Goal: Task Accomplishment & Management: Use online tool/utility

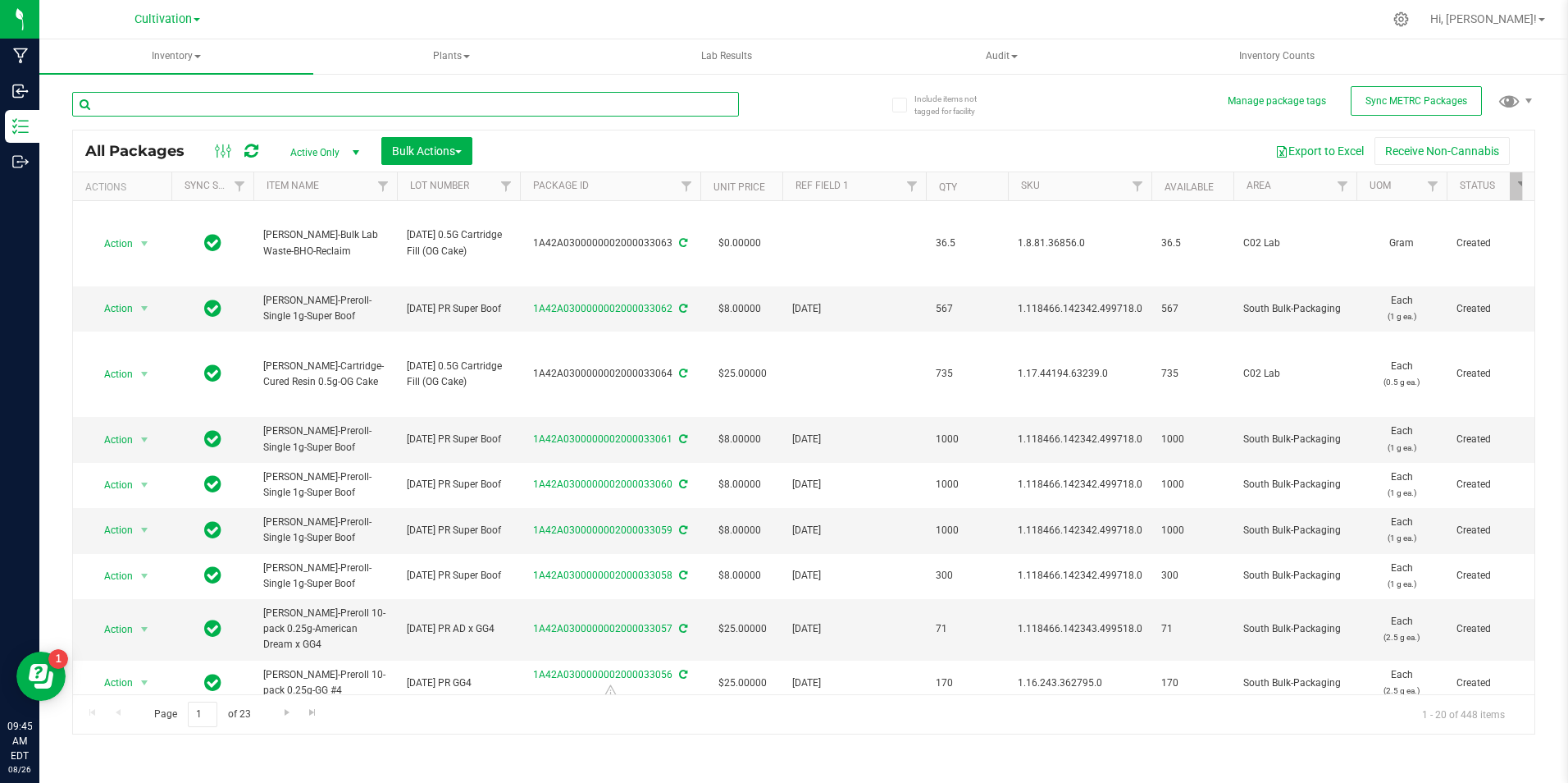
click at [189, 96] on input "text" at bounding box center [405, 103] width 667 height 25
type input "33051"
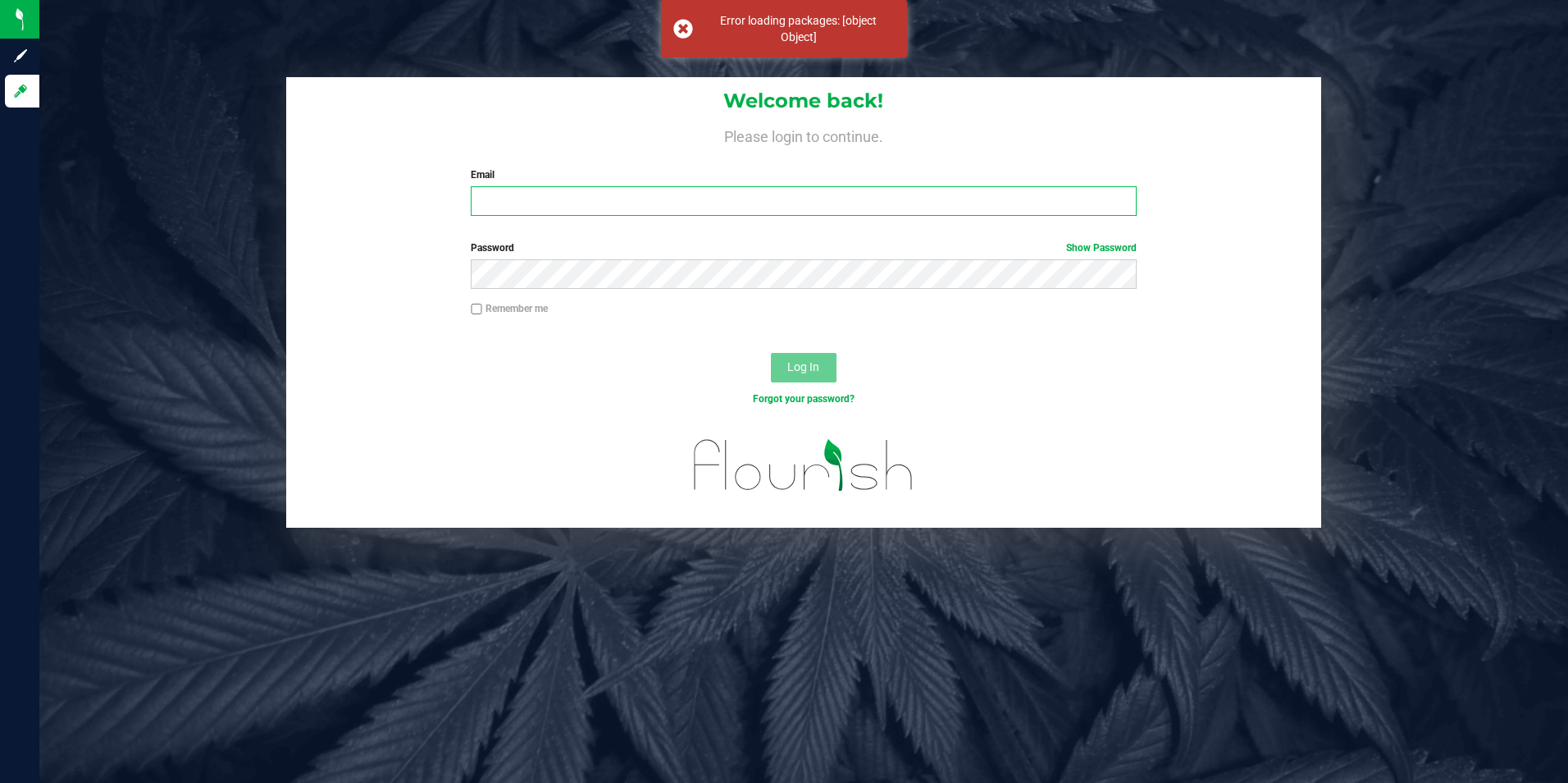
click at [693, 206] on input "Email" at bounding box center [804, 201] width 666 height 29
type input "[EMAIL_ADDRESS][DOMAIN_NAME]"
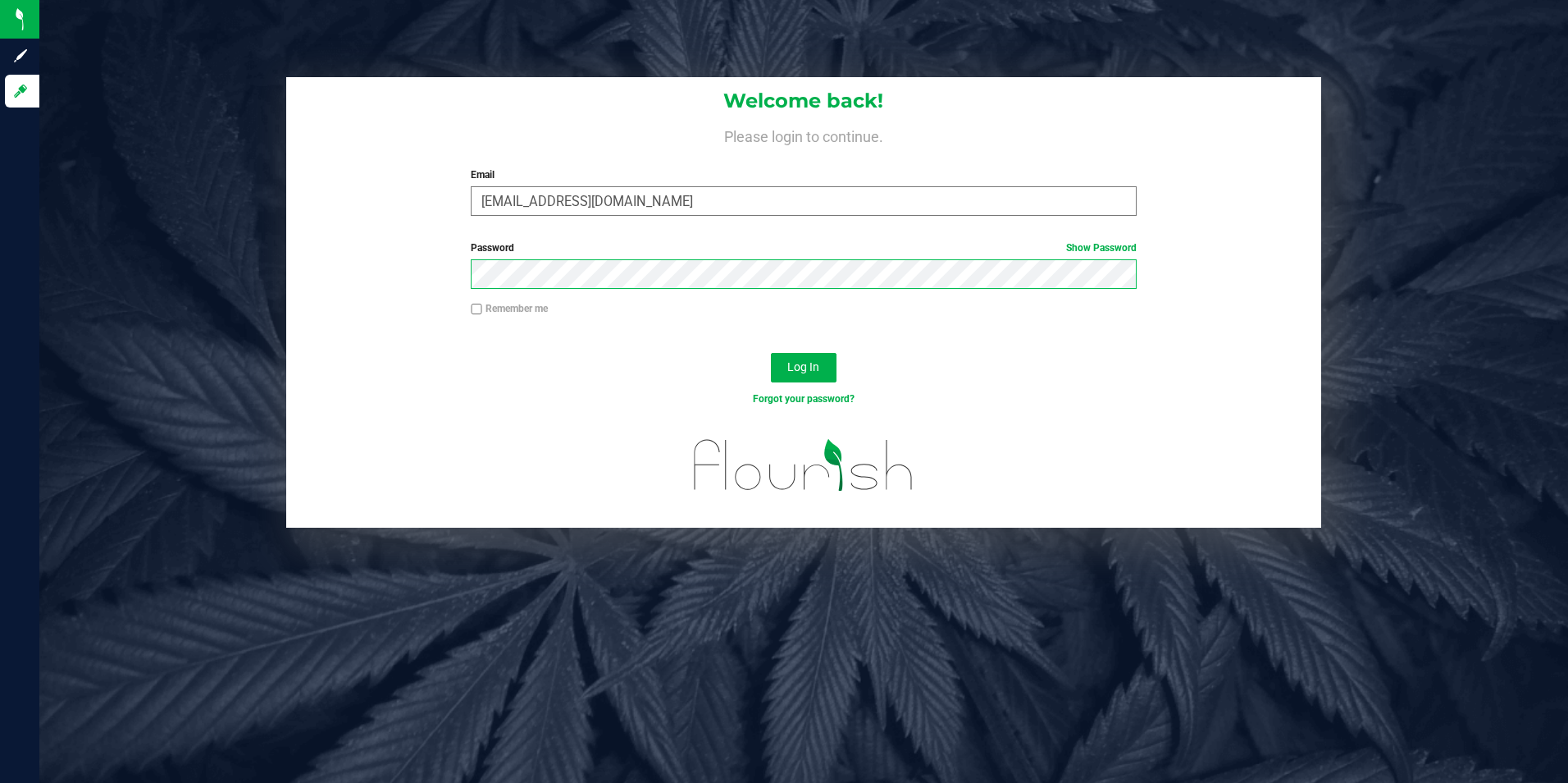
click at [771, 353] on button "Log In" at bounding box center [804, 368] width 66 height 29
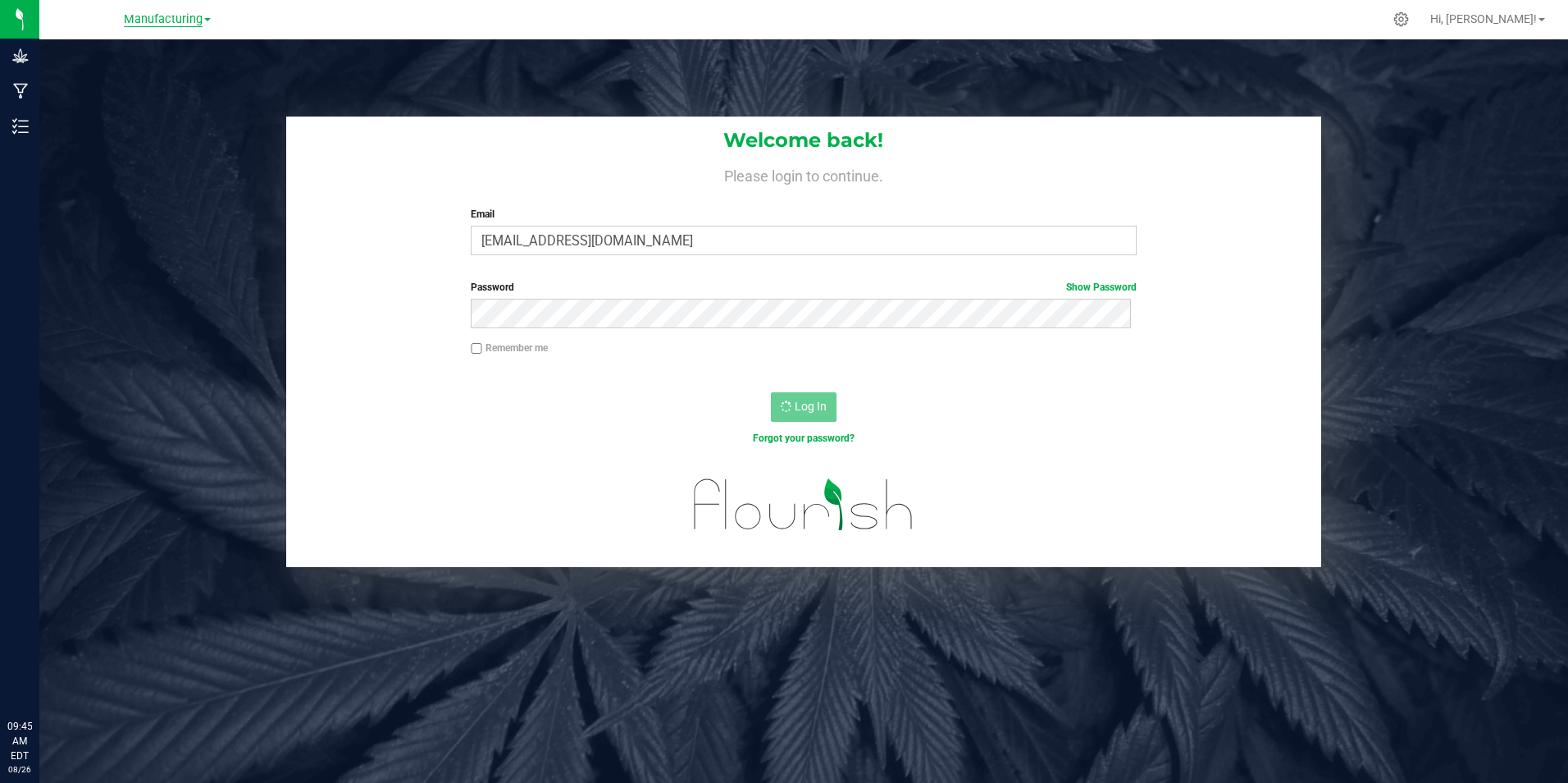
click at [200, 19] on span "Manufacturing" at bounding box center [163, 19] width 79 height 15
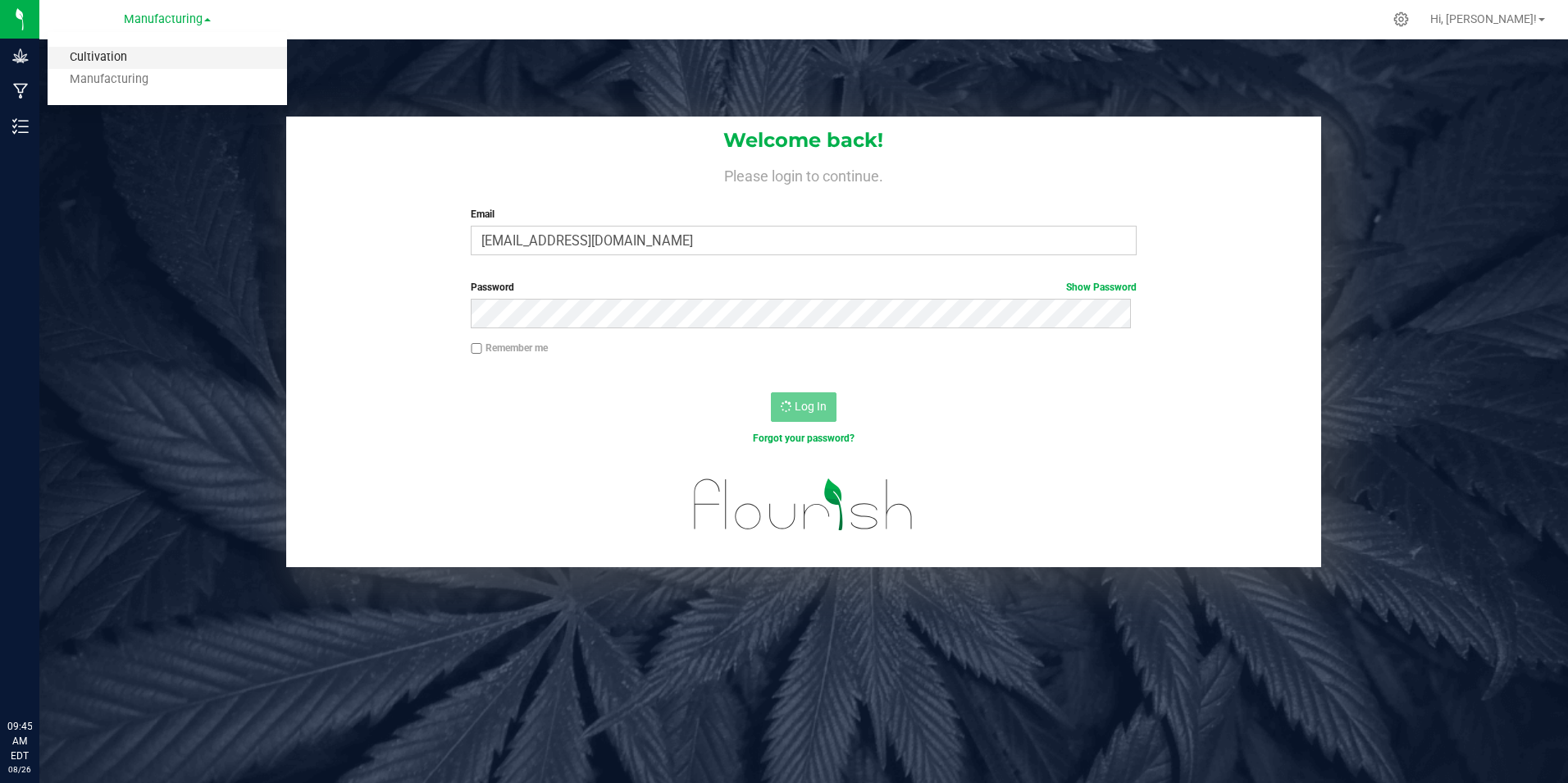
click at [164, 61] on link "Cultivation" at bounding box center [167, 58] width 240 height 22
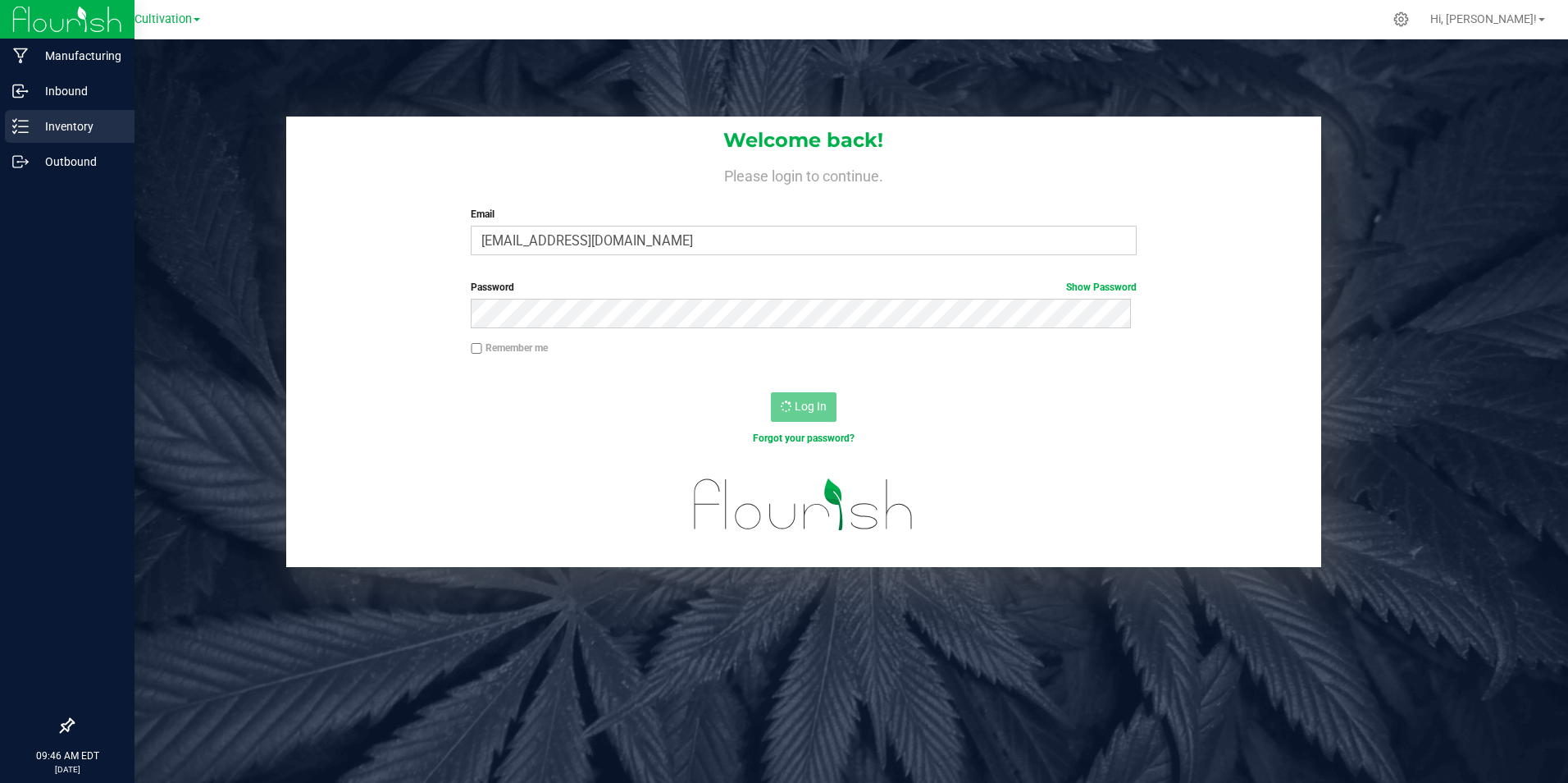
click at [29, 127] on p "Inventory" at bounding box center [78, 126] width 99 height 20
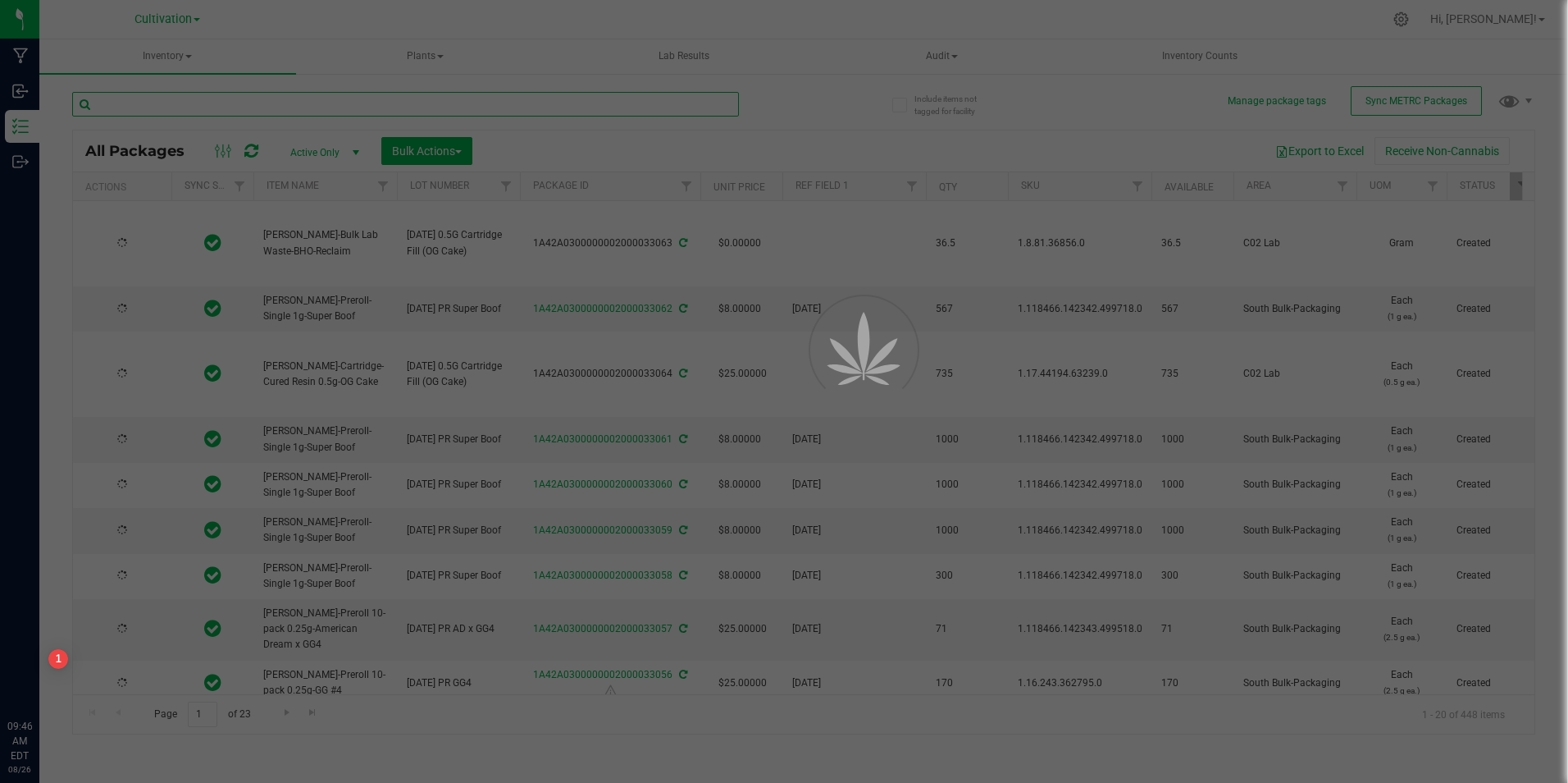
click at [315, 107] on input "text" at bounding box center [405, 103] width 667 height 25
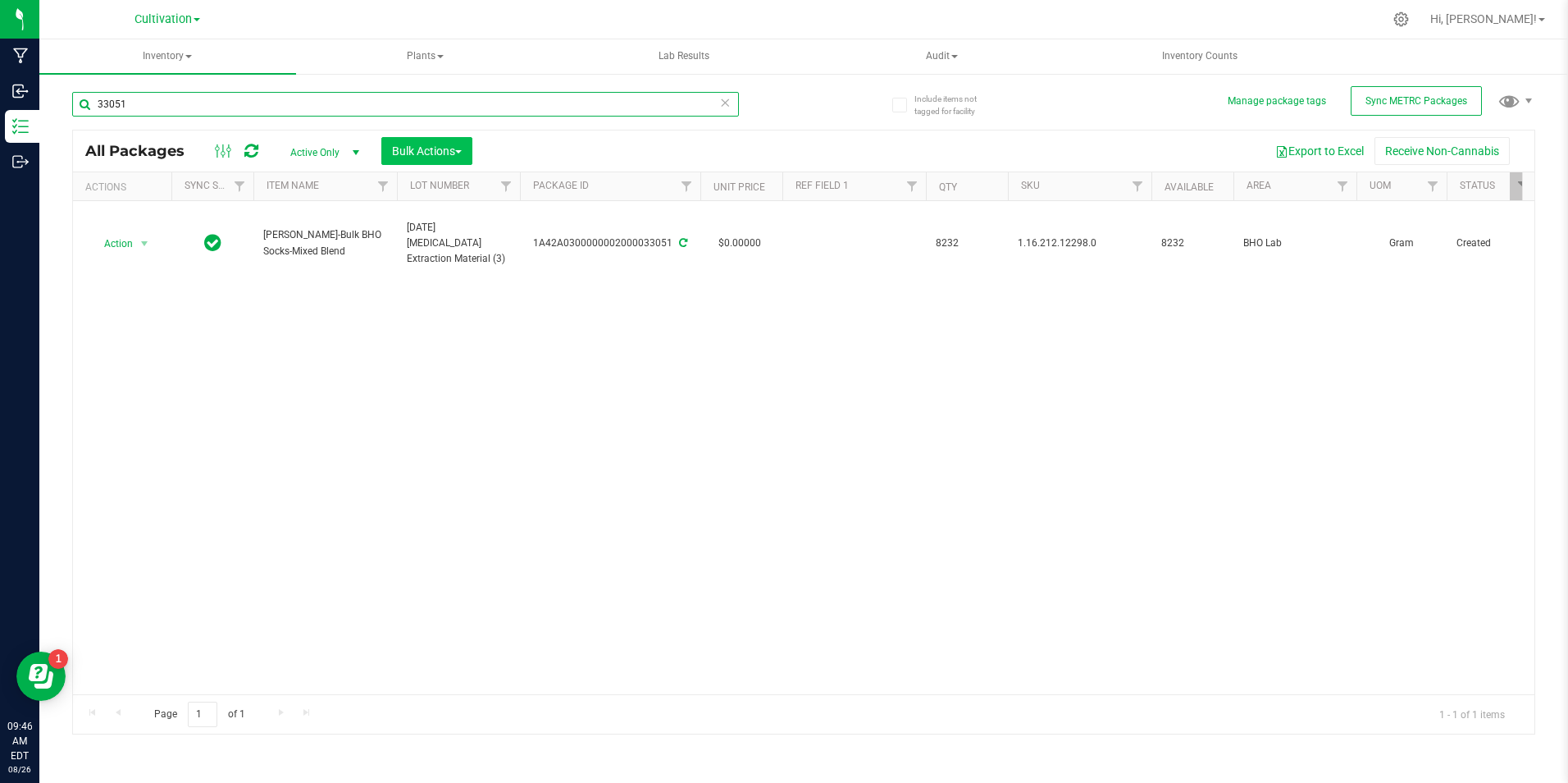
type input "33051"
click at [466, 153] on button "Bulk Actions" at bounding box center [427, 151] width 91 height 27
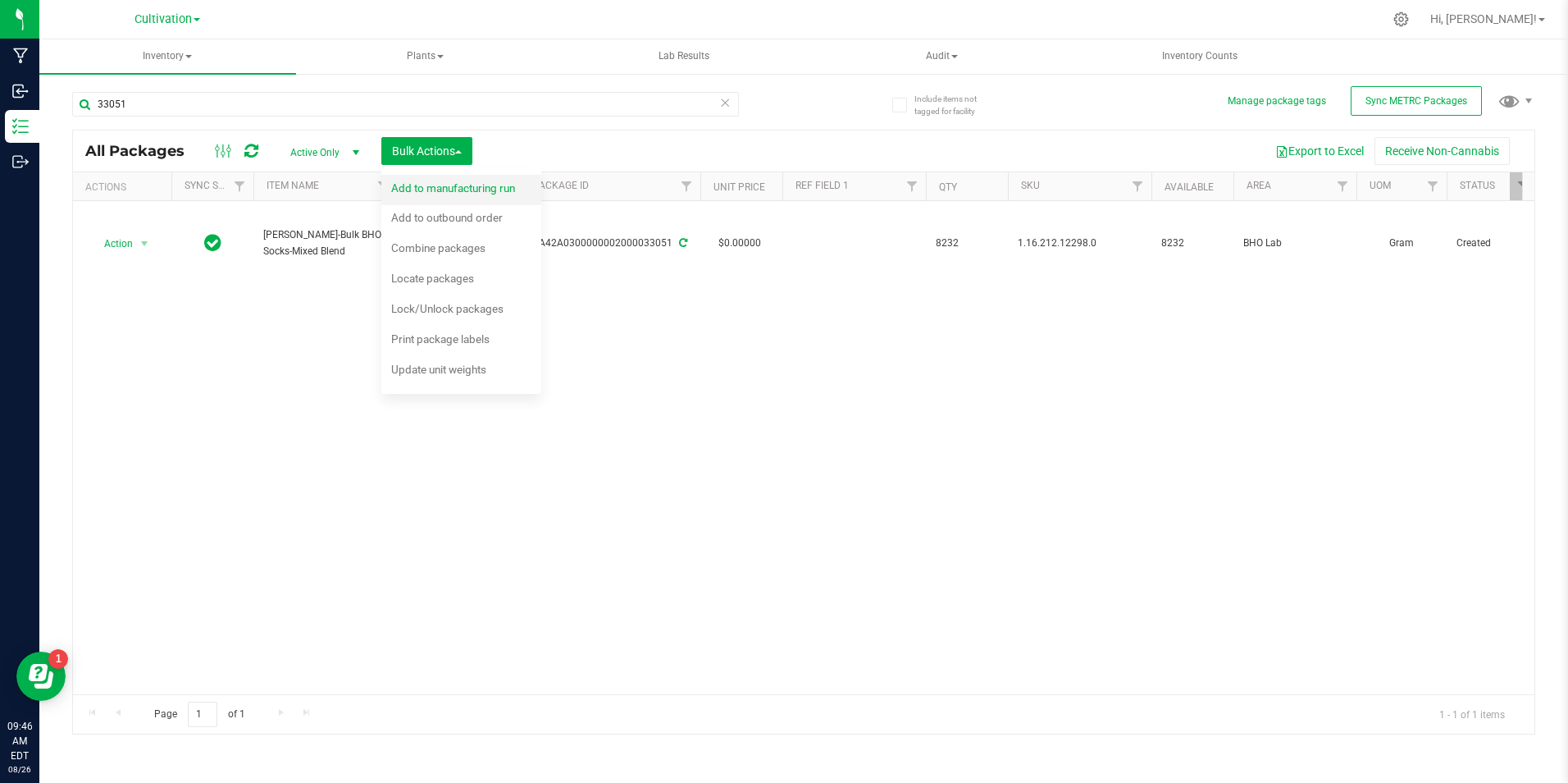
click at [455, 202] on div "Add to manufacturing run" at bounding box center [464, 190] width 146 height 27
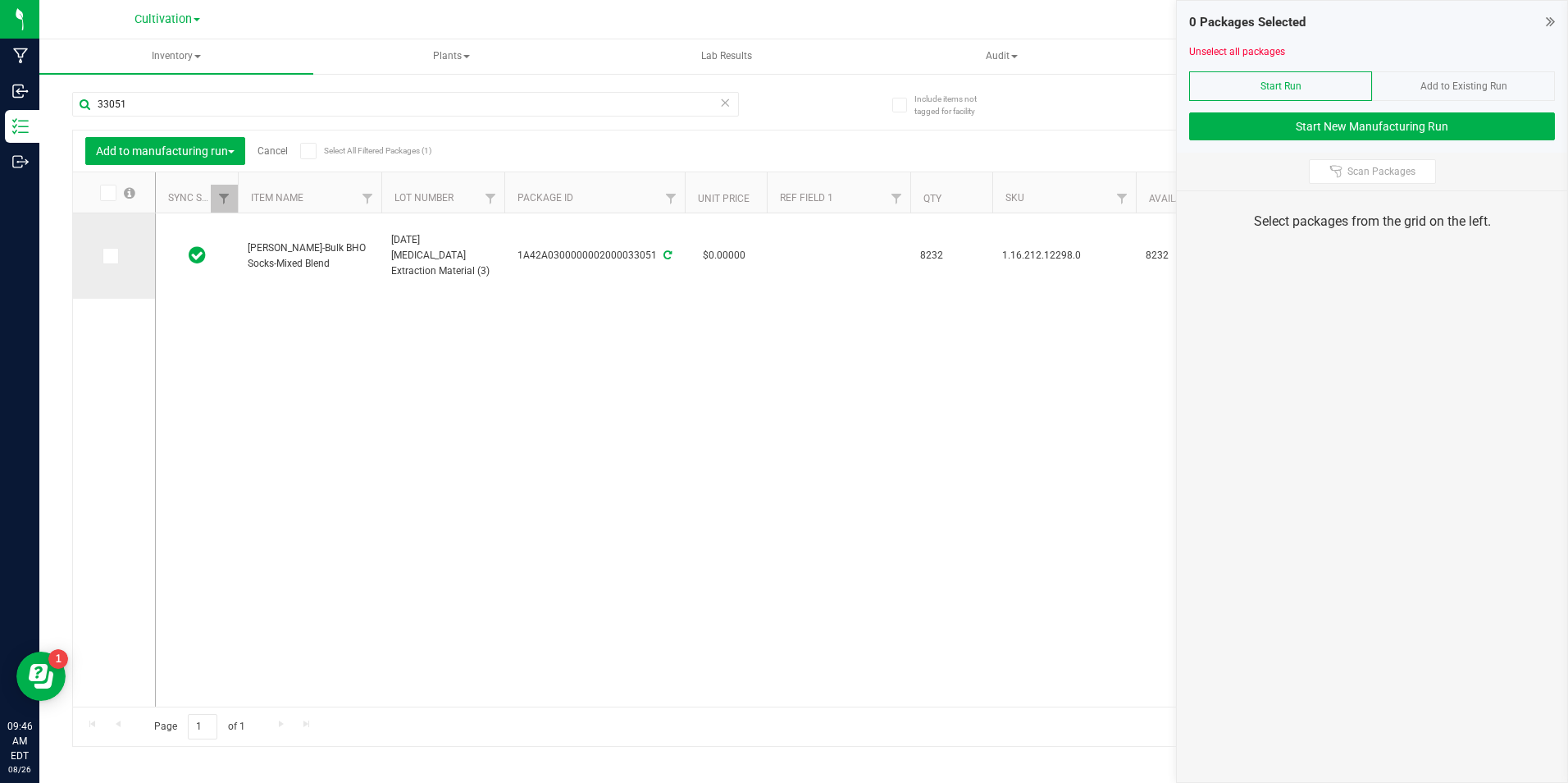
click at [112, 256] on icon at bounding box center [110, 256] width 11 height 0
click at [0, 0] on input "checkbox" at bounding box center [0, 0] width 0 height 0
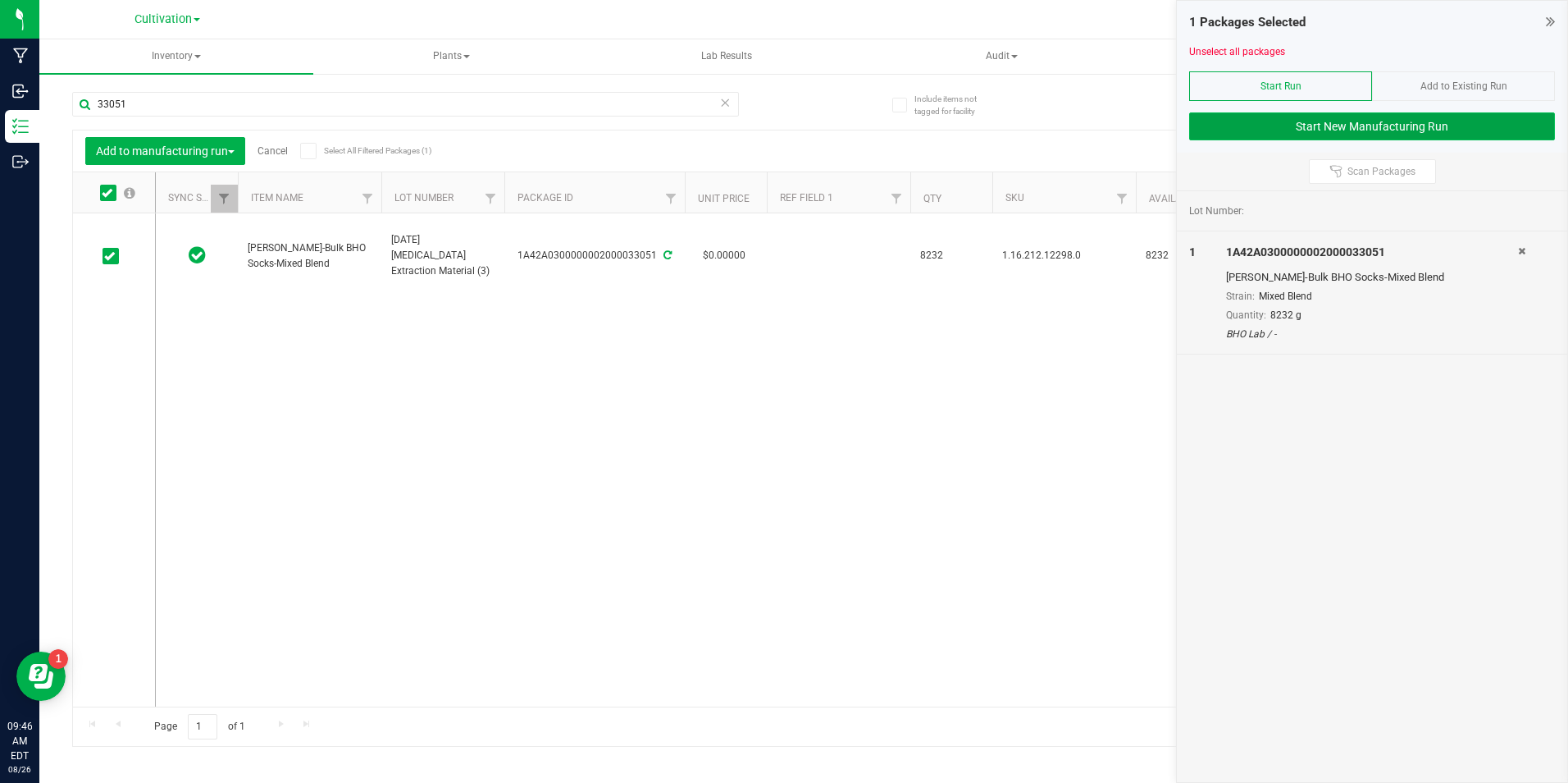
click at [1472, 123] on button "Start New Manufacturing Run" at bounding box center [1372, 126] width 366 height 27
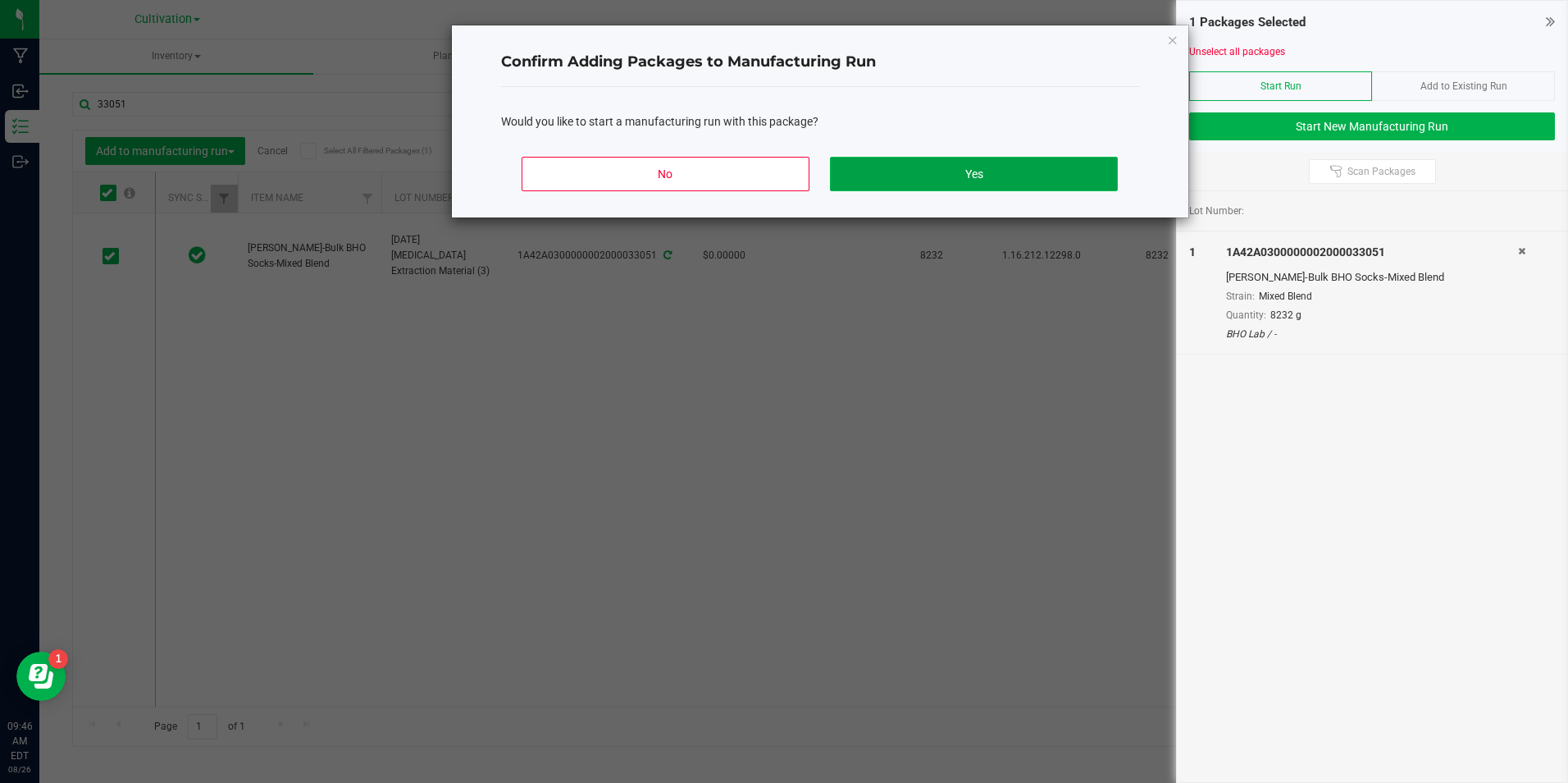
click at [863, 169] on button "Yes" at bounding box center [974, 174] width 287 height 35
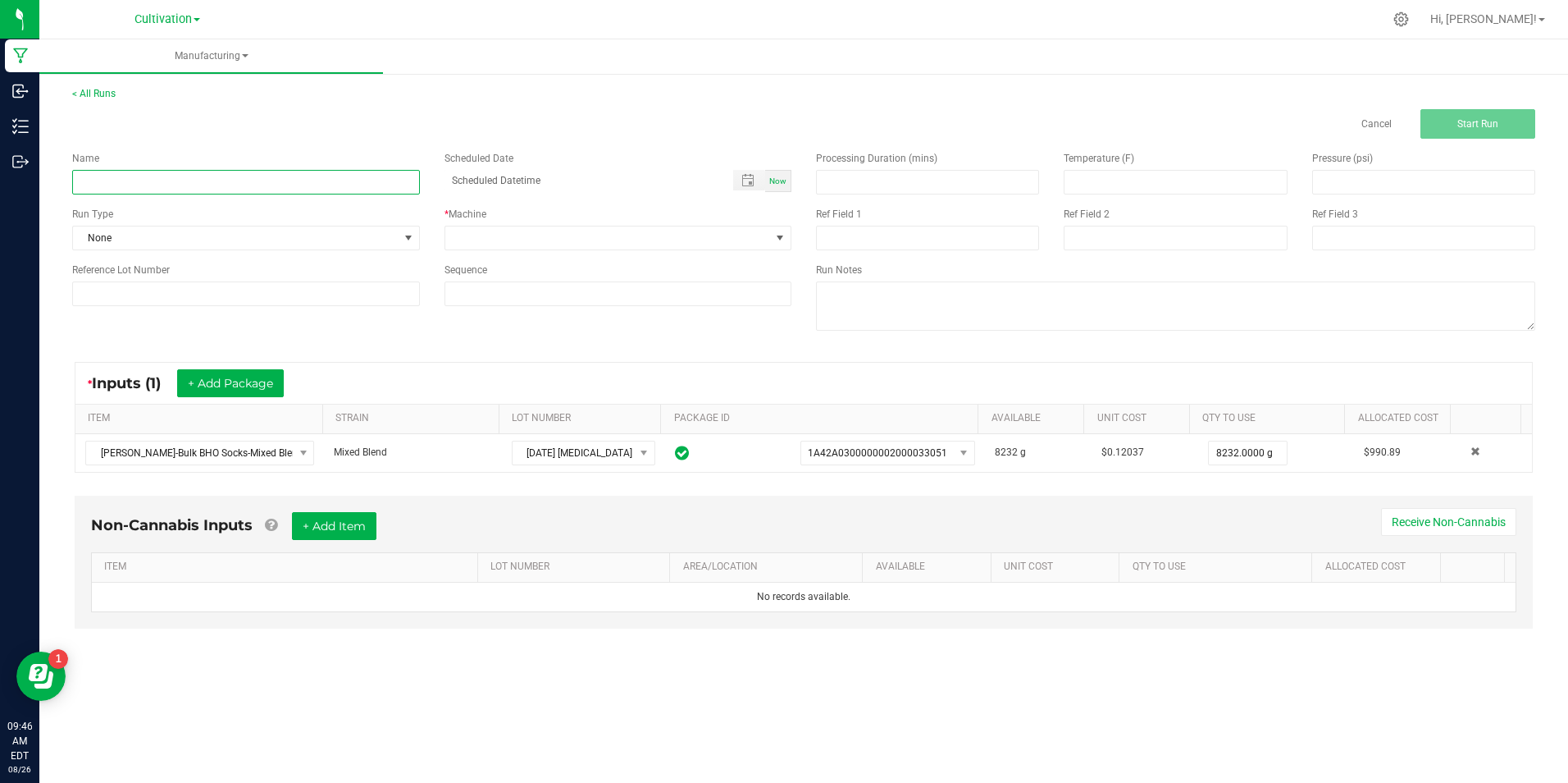
click at [194, 170] on input at bounding box center [246, 182] width 347 height 25
click at [216, 174] on input "[DATE] [MEDICAL_DATA] Extraction ([PERSON_NAME]/ SP 3)" at bounding box center [246, 182] width 347 height 25
click at [207, 177] on input "[DATE] [MEDICAL_DATA] Extraction ([PERSON_NAME]/ SP 3)" at bounding box center [246, 182] width 347 height 25
click at [206, 177] on input "[DATE] [MEDICAL_DATA] Extraction ([PERSON_NAME]/ SP 3)" at bounding box center [246, 182] width 347 height 25
drag, startPoint x: 207, startPoint y: 177, endPoint x: 195, endPoint y: 175, distance: 12.2
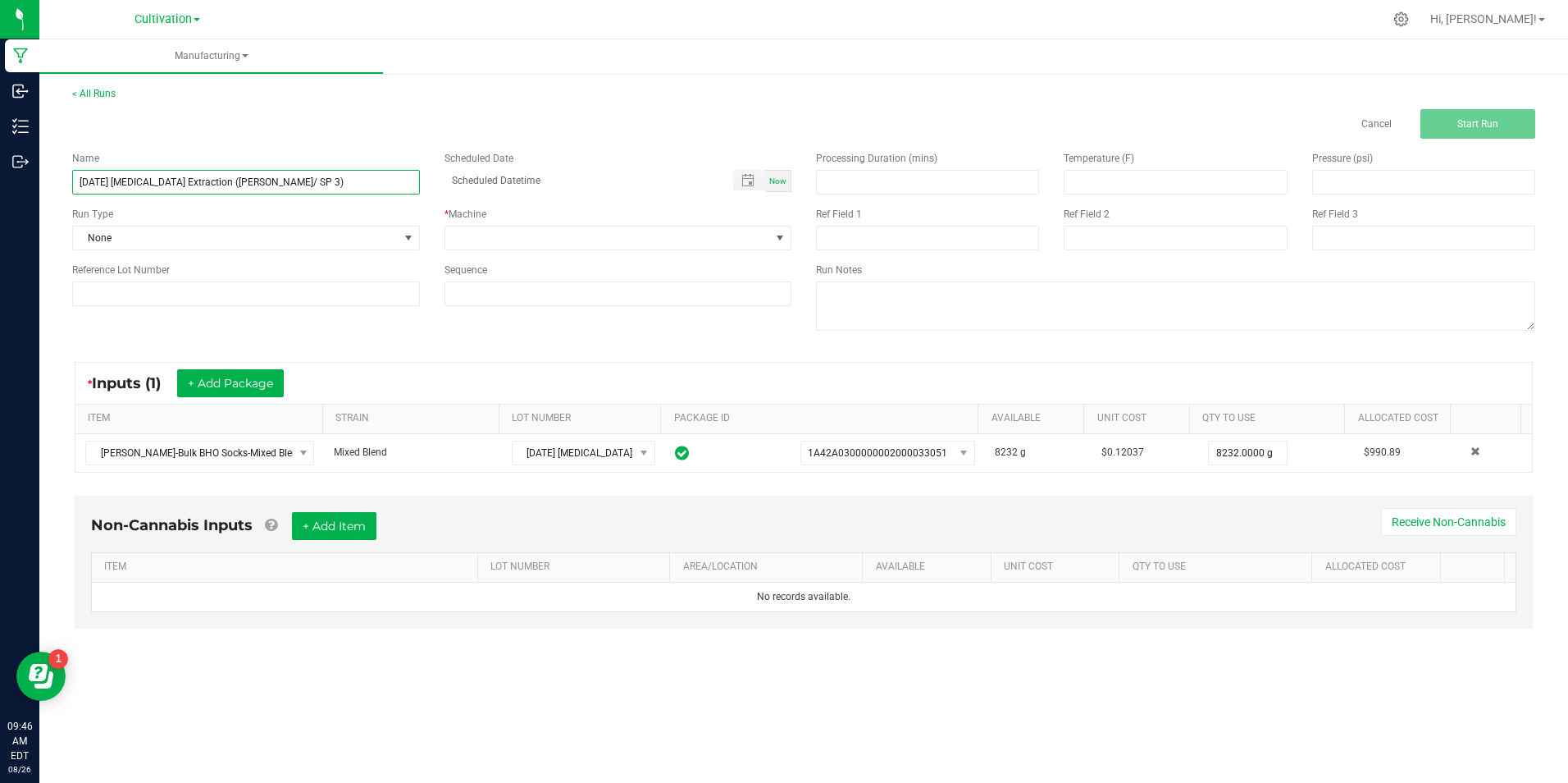
click at [195, 175] on input "[DATE] [MEDICAL_DATA] Extraction ([PERSON_NAME]/ SP 3)" at bounding box center [246, 182] width 347 height 25
type input "[DATE] [MEDICAL_DATA] Extraction ([PERSON_NAME]/ SP 3)"
click at [257, 293] on input at bounding box center [246, 294] width 347 height 25
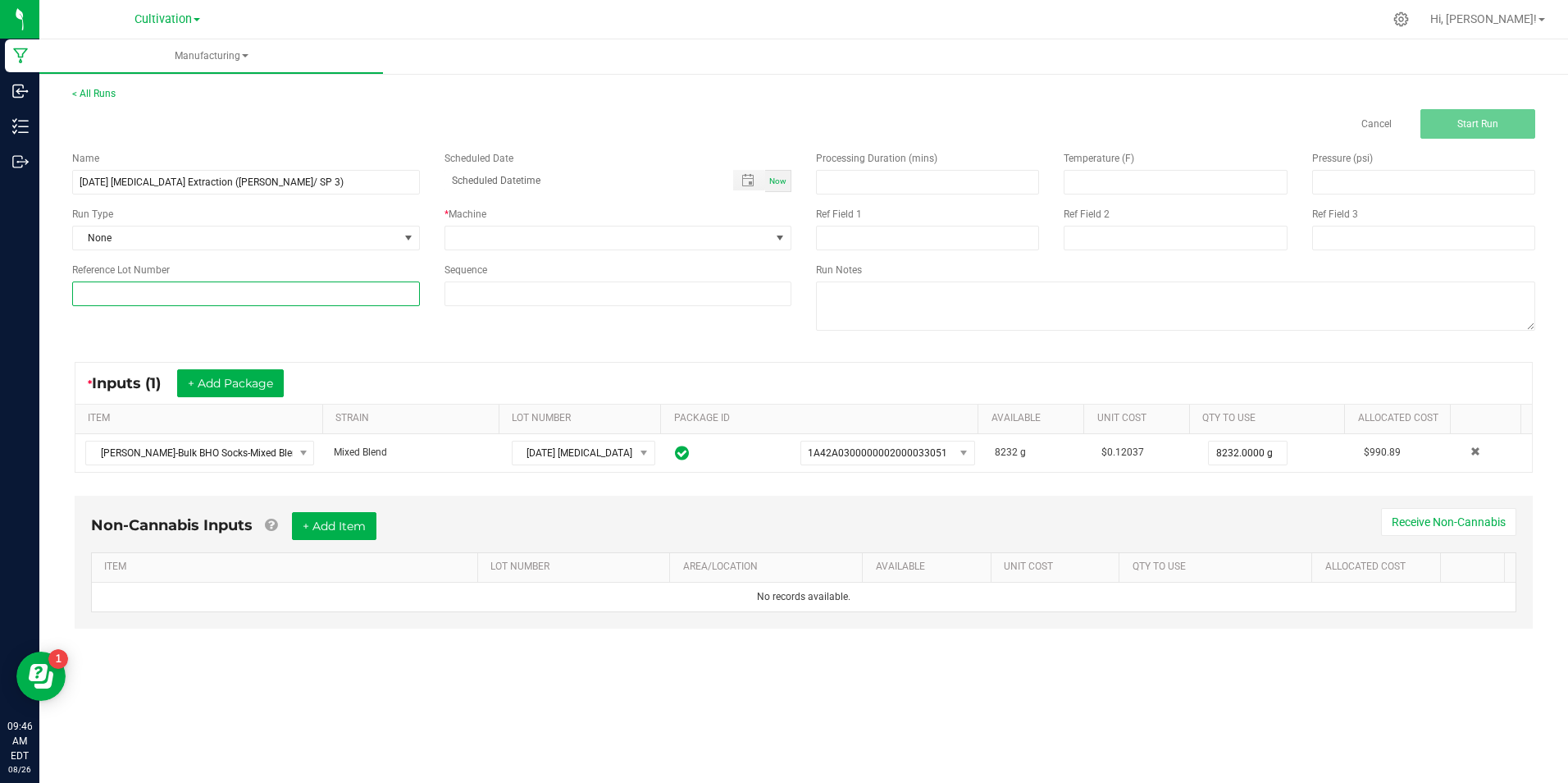
paste input "[DATE] [MEDICAL_DATA] Extraction ([PERSON_NAME]/ SP 3)"
type input "[DATE] [MEDICAL_DATA] Extraction ([PERSON_NAME]/ SP 3)"
click at [603, 243] on span at bounding box center [608, 238] width 325 height 23
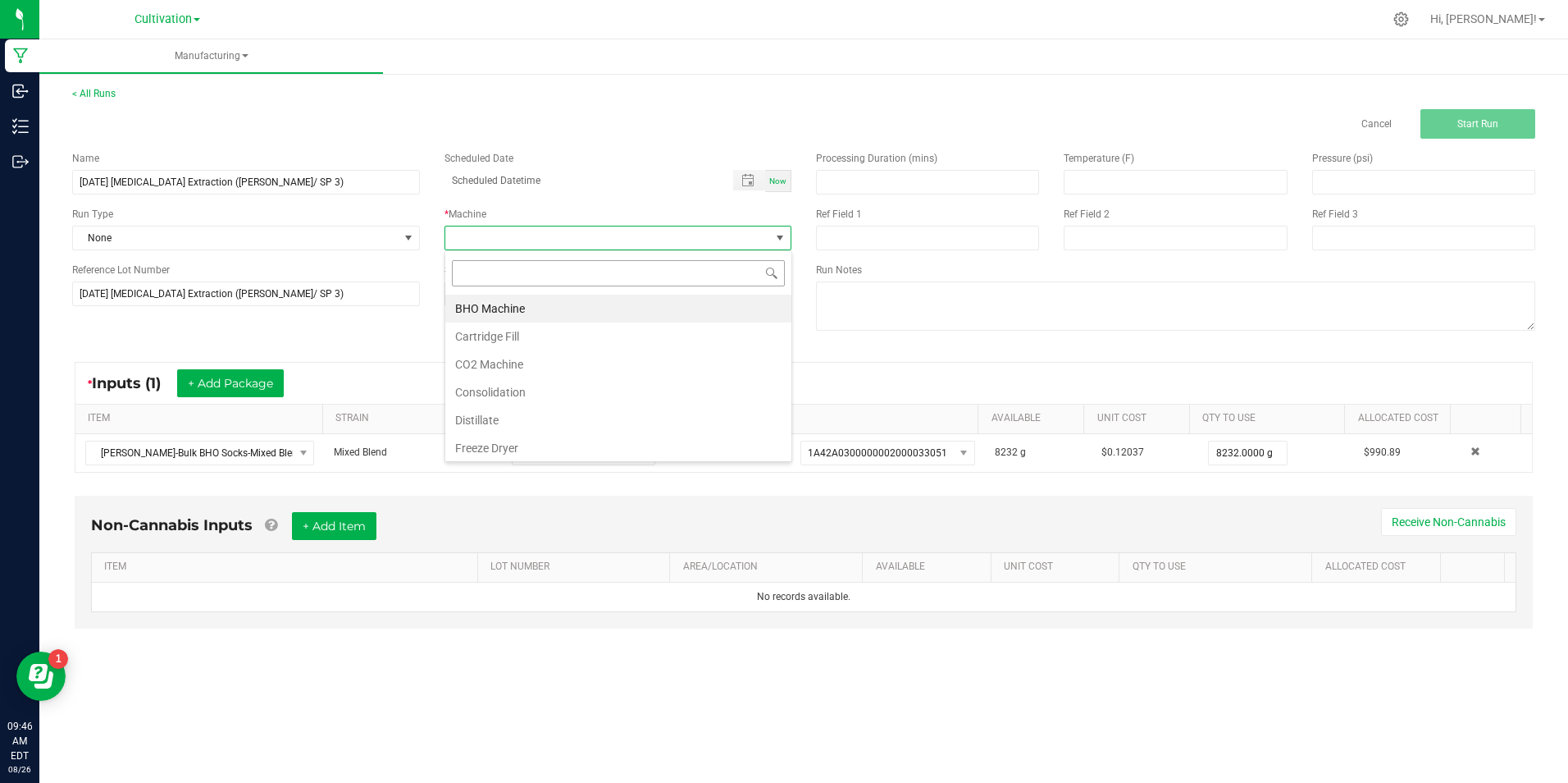
scroll to position [25, 347]
click at [602, 307] on li "BHO Machine" at bounding box center [618, 308] width 347 height 27
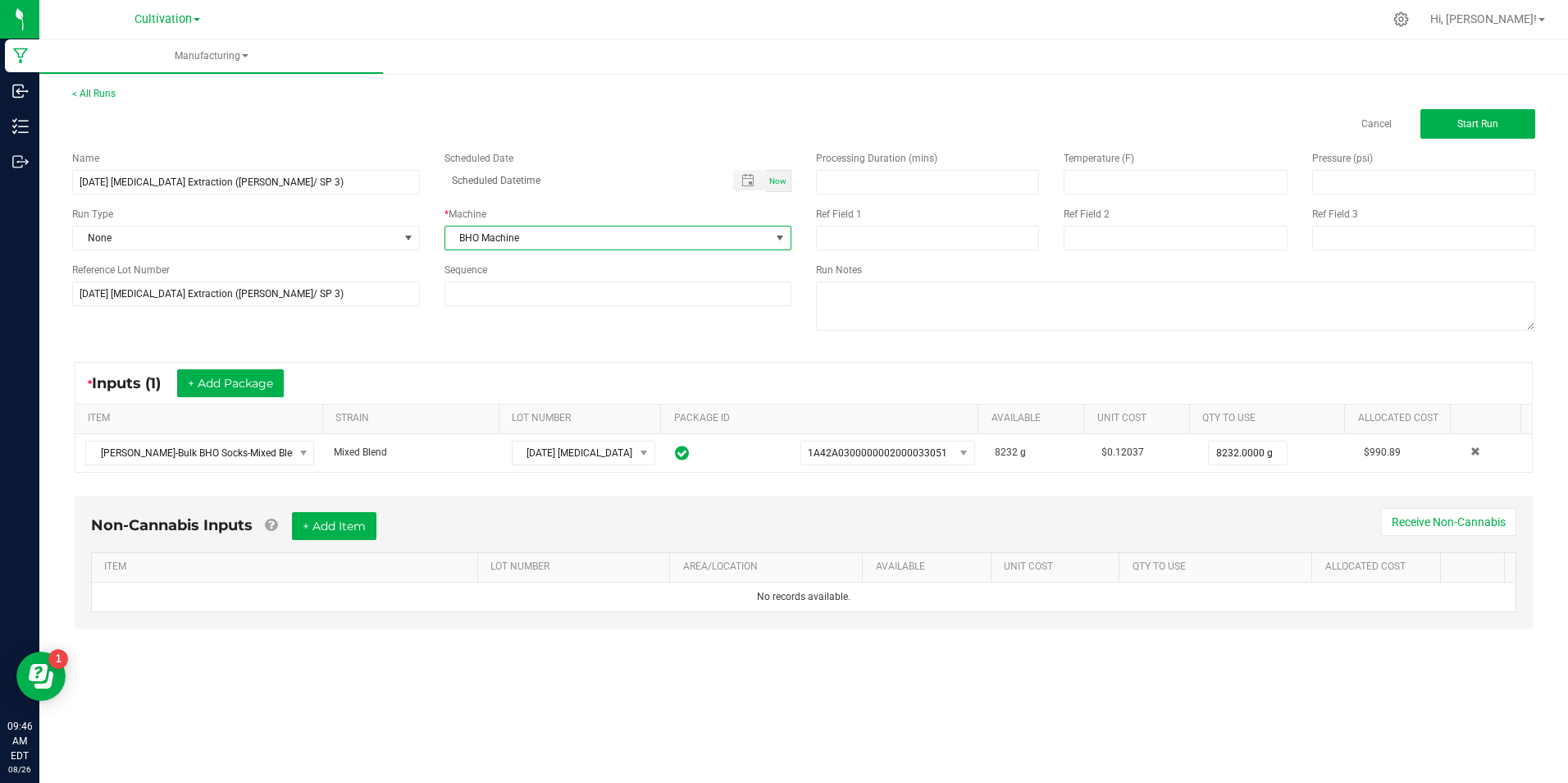
click at [1470, 94] on div "< All Runs Cancel Start Run" at bounding box center [804, 112] width 1463 height 52
click at [1466, 123] on span "Start Run" at bounding box center [1477, 123] width 41 height 12
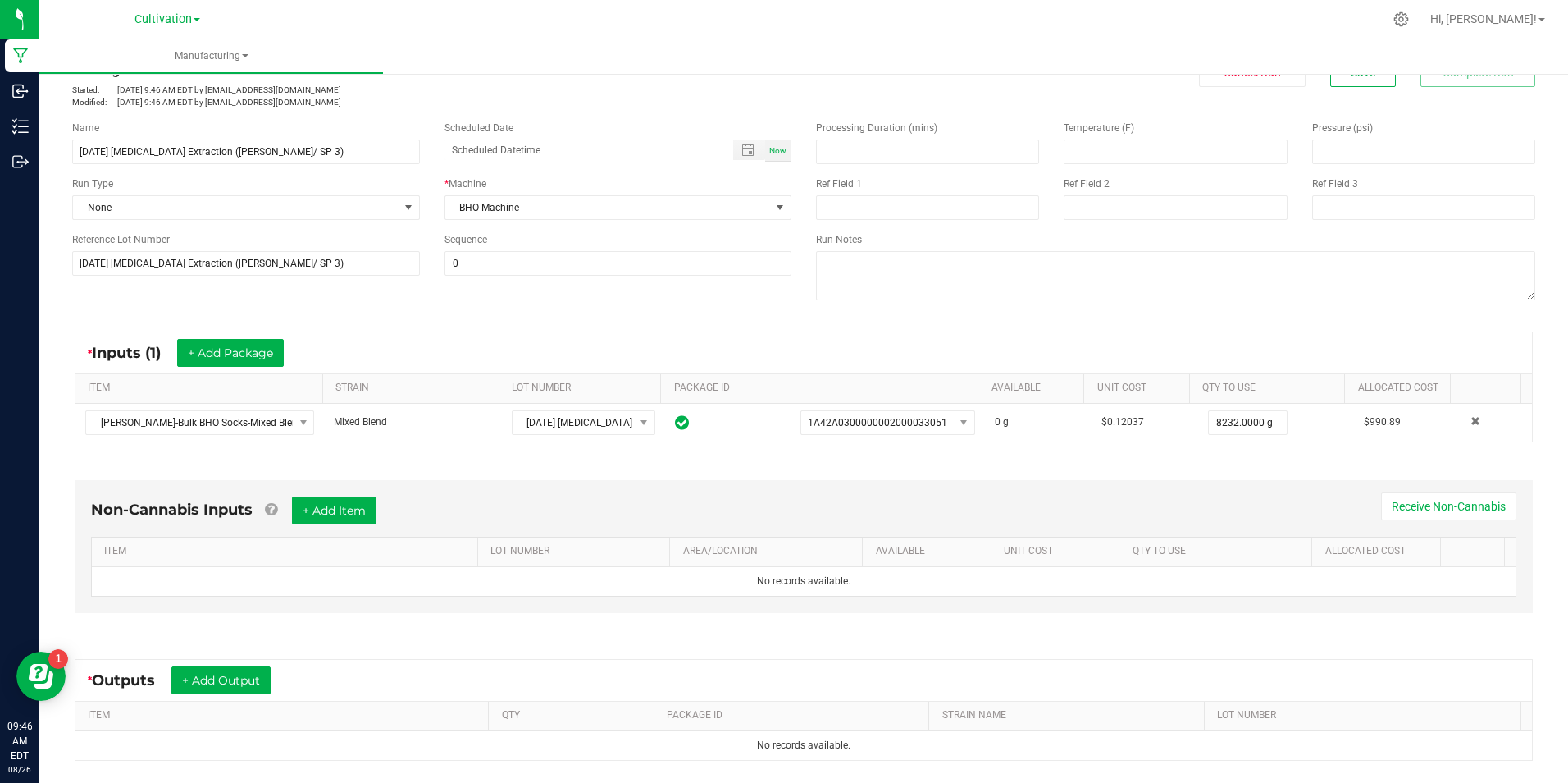
scroll to position [217, 0]
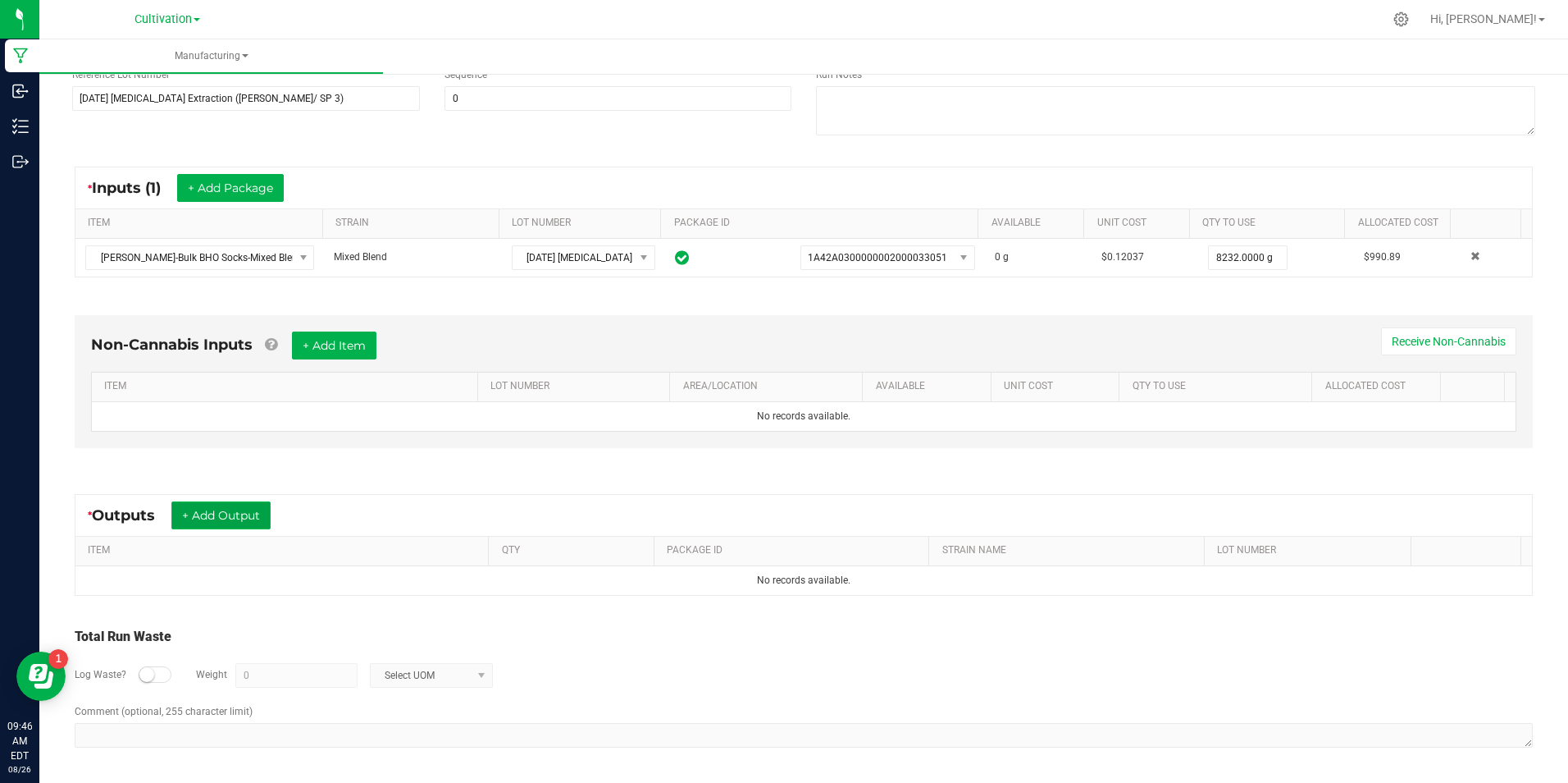
click at [239, 516] on button "+ Add Output" at bounding box center [220, 515] width 100 height 27
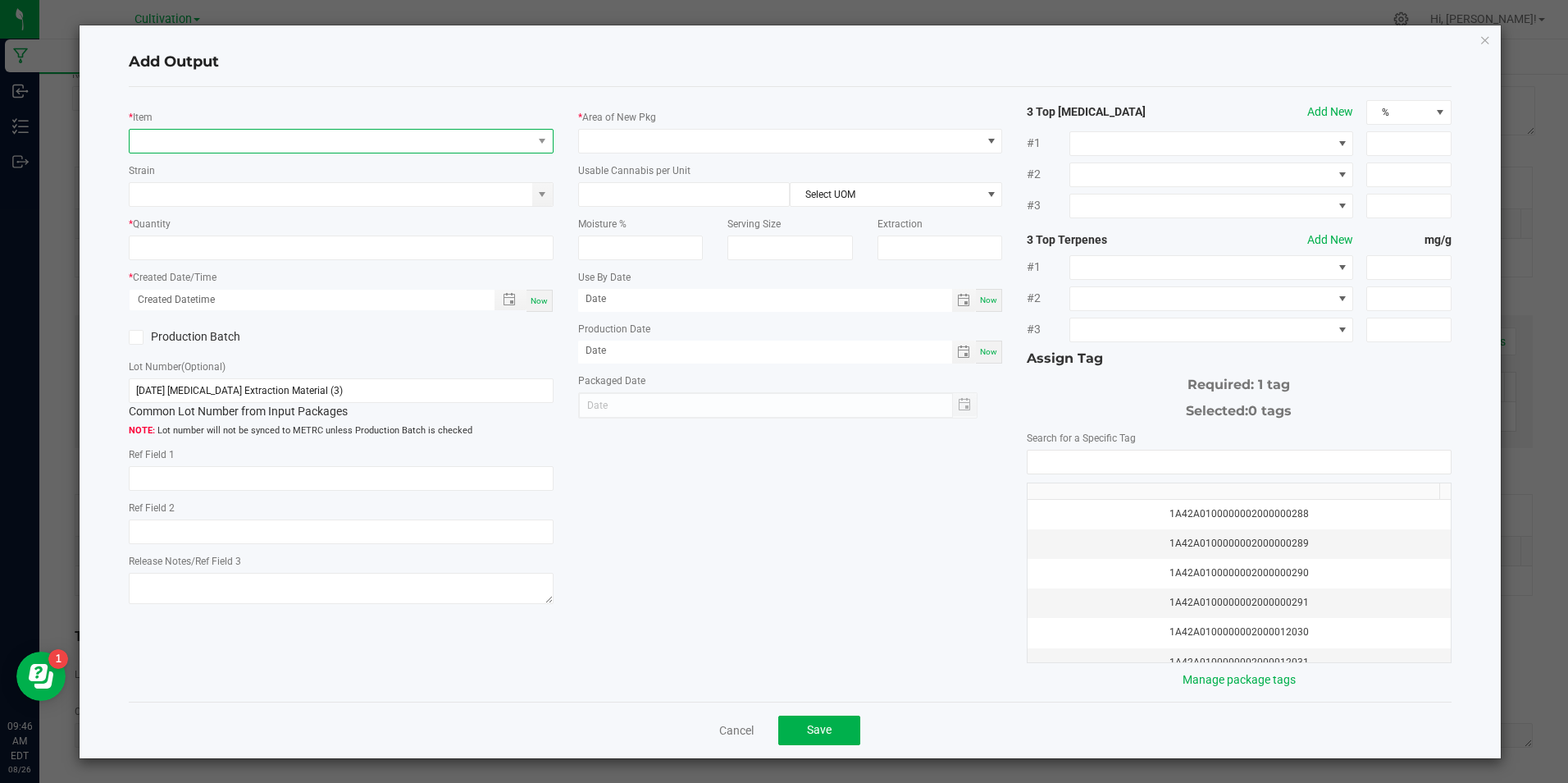
click at [272, 141] on span "NO DATA FOUND" at bounding box center [331, 141] width 402 height 23
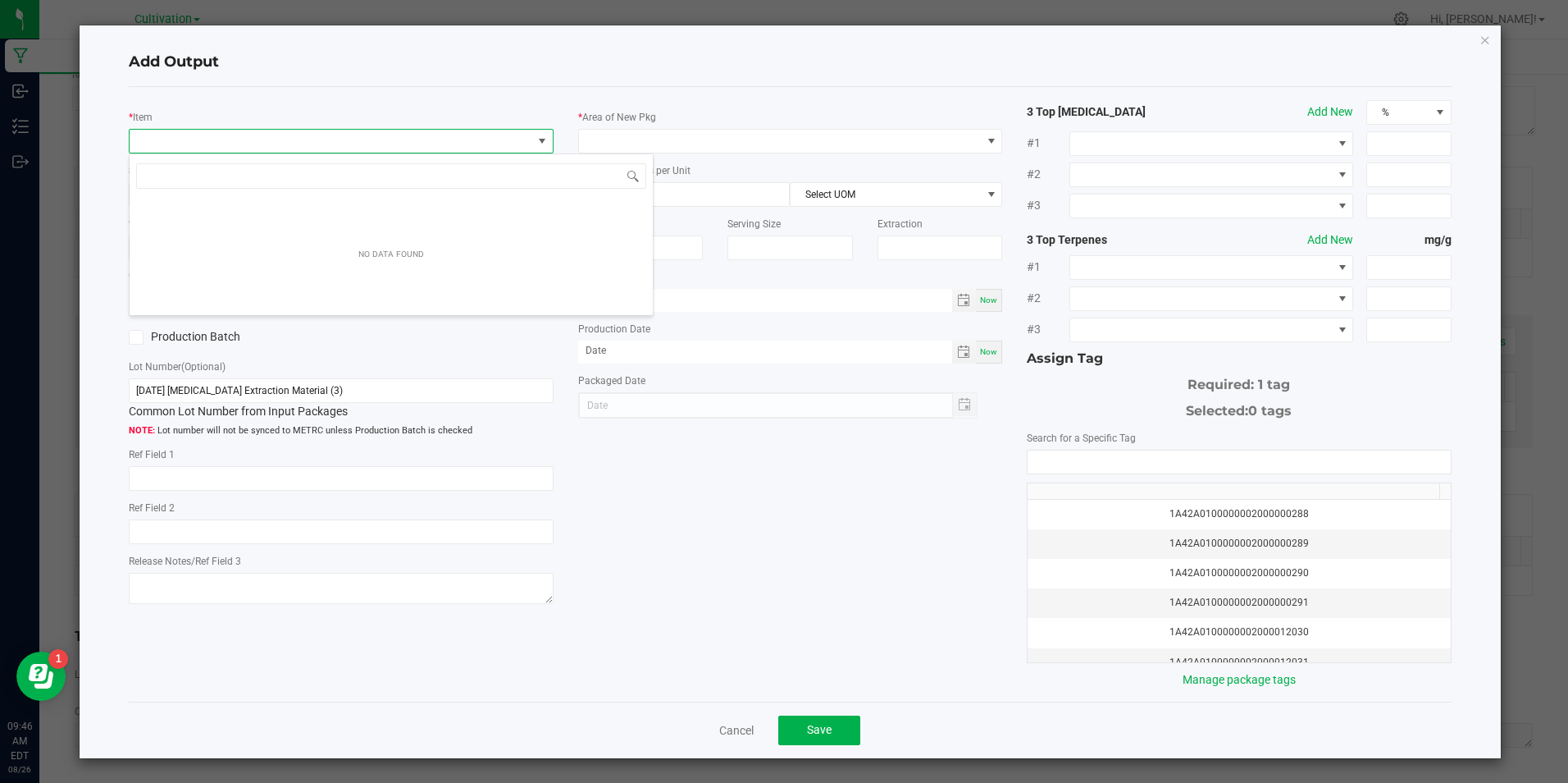
scroll to position [25, 421]
type input "[PERSON_NAME]-cured res"
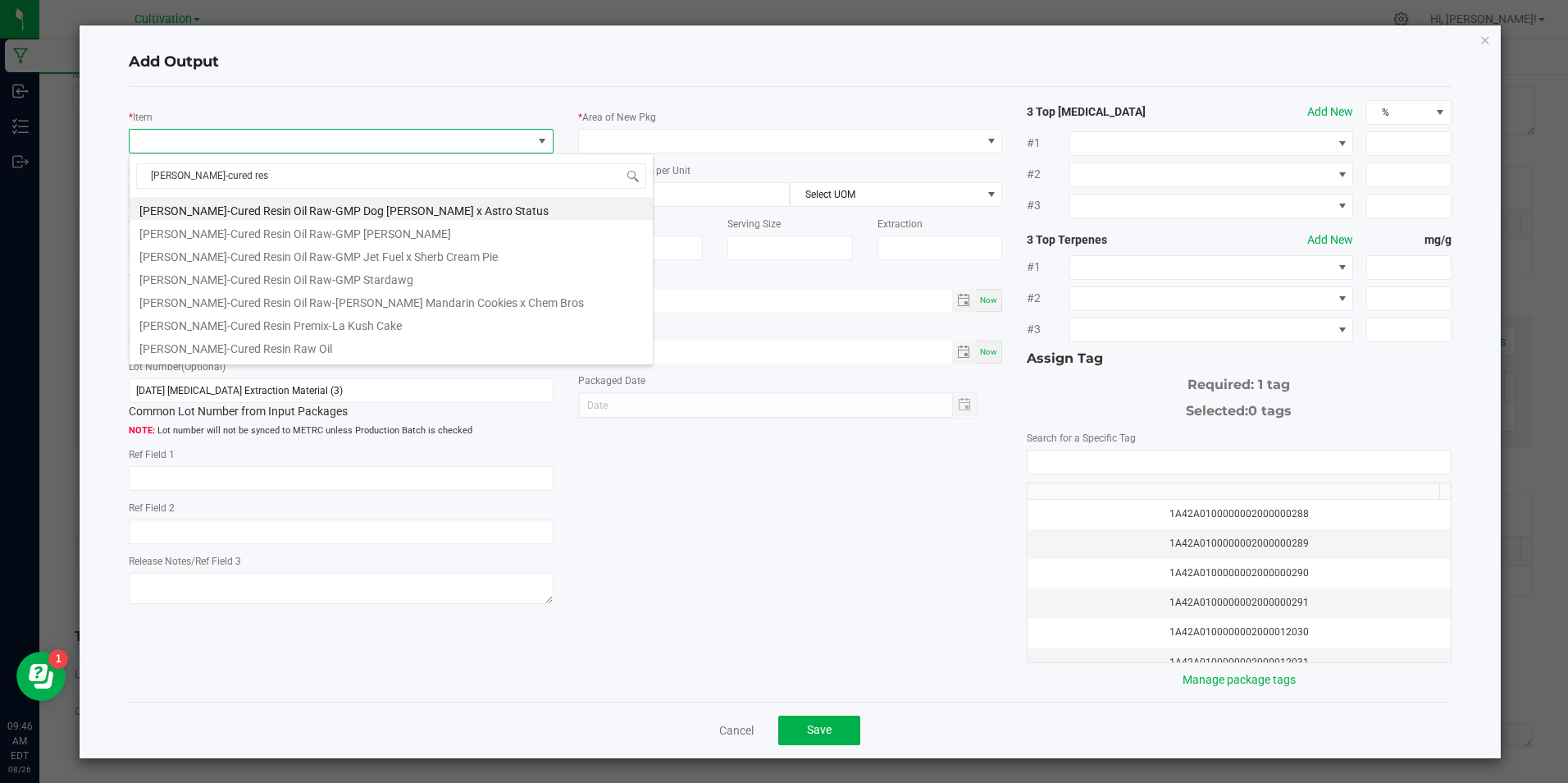
drag, startPoint x: 283, startPoint y: 338, endPoint x: 298, endPoint y: 262, distance: 77.5
click at [283, 336] on li "[PERSON_NAME]-Cured Resin Raw Oil" at bounding box center [391, 346] width 523 height 23
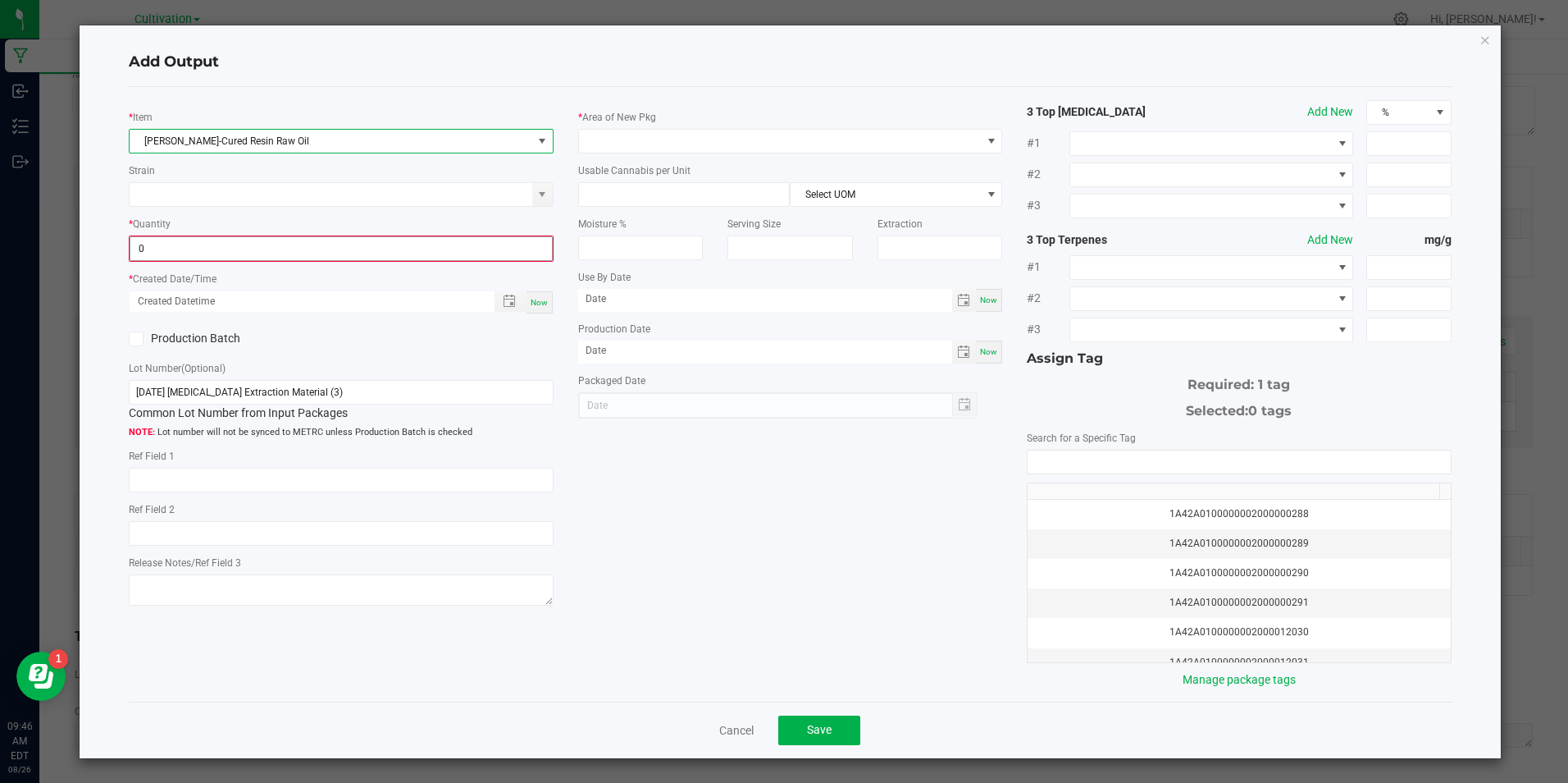
click at [299, 254] on input "0" at bounding box center [341, 248] width 421 height 23
type input "618.0000 g"
click at [548, 294] on div "Now" at bounding box center [341, 301] width 424 height 24
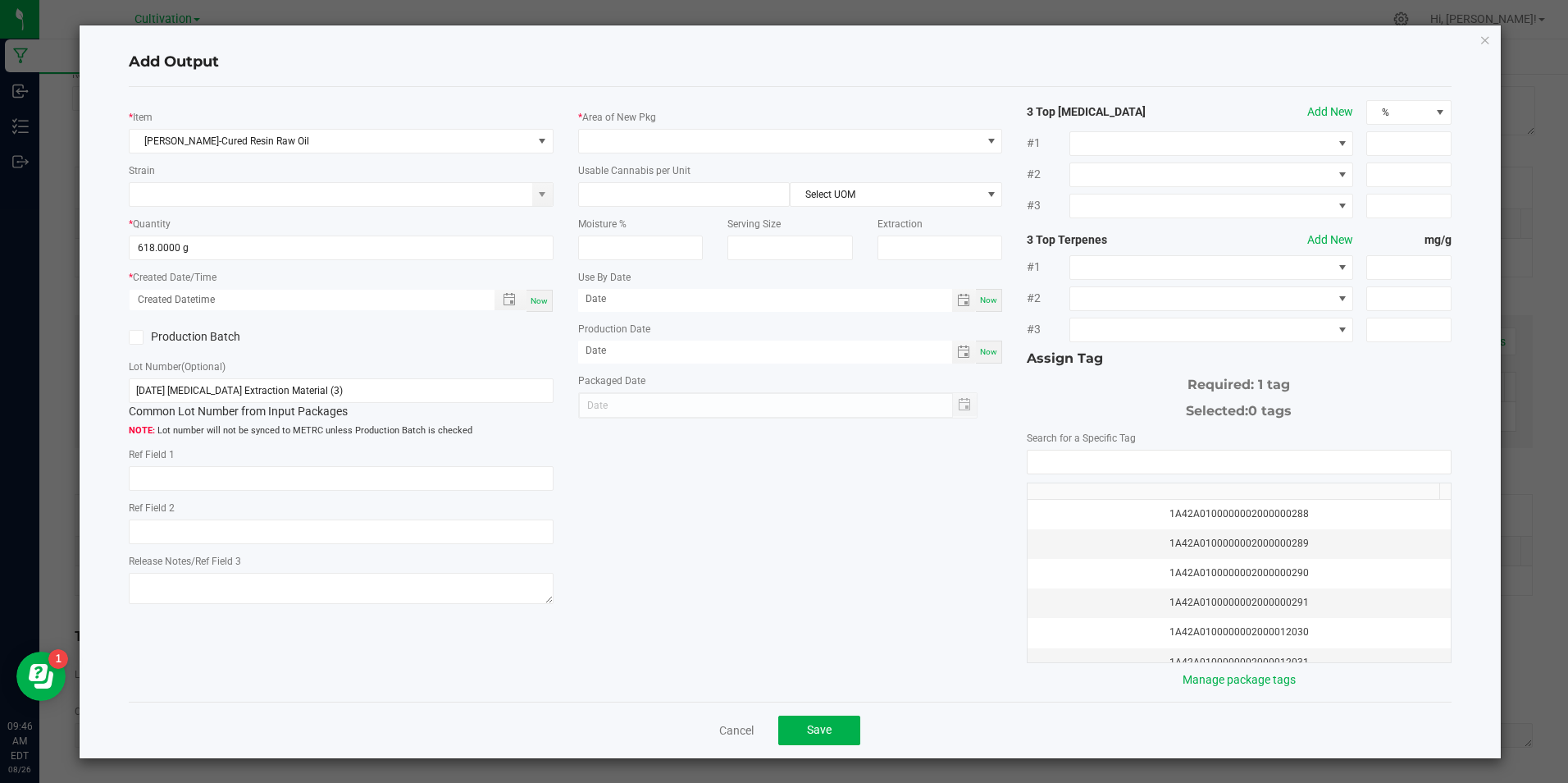
click at [546, 294] on div "Now" at bounding box center [539, 301] width 27 height 22
type input "[DATE] 9:46 AM"
type input "[DATE]"
drag, startPoint x: 149, startPoint y: 340, endPoint x: 141, endPoint y: 342, distance: 8.2
click at [145, 342] on label "Production Batch" at bounding box center [229, 337] width 200 height 17
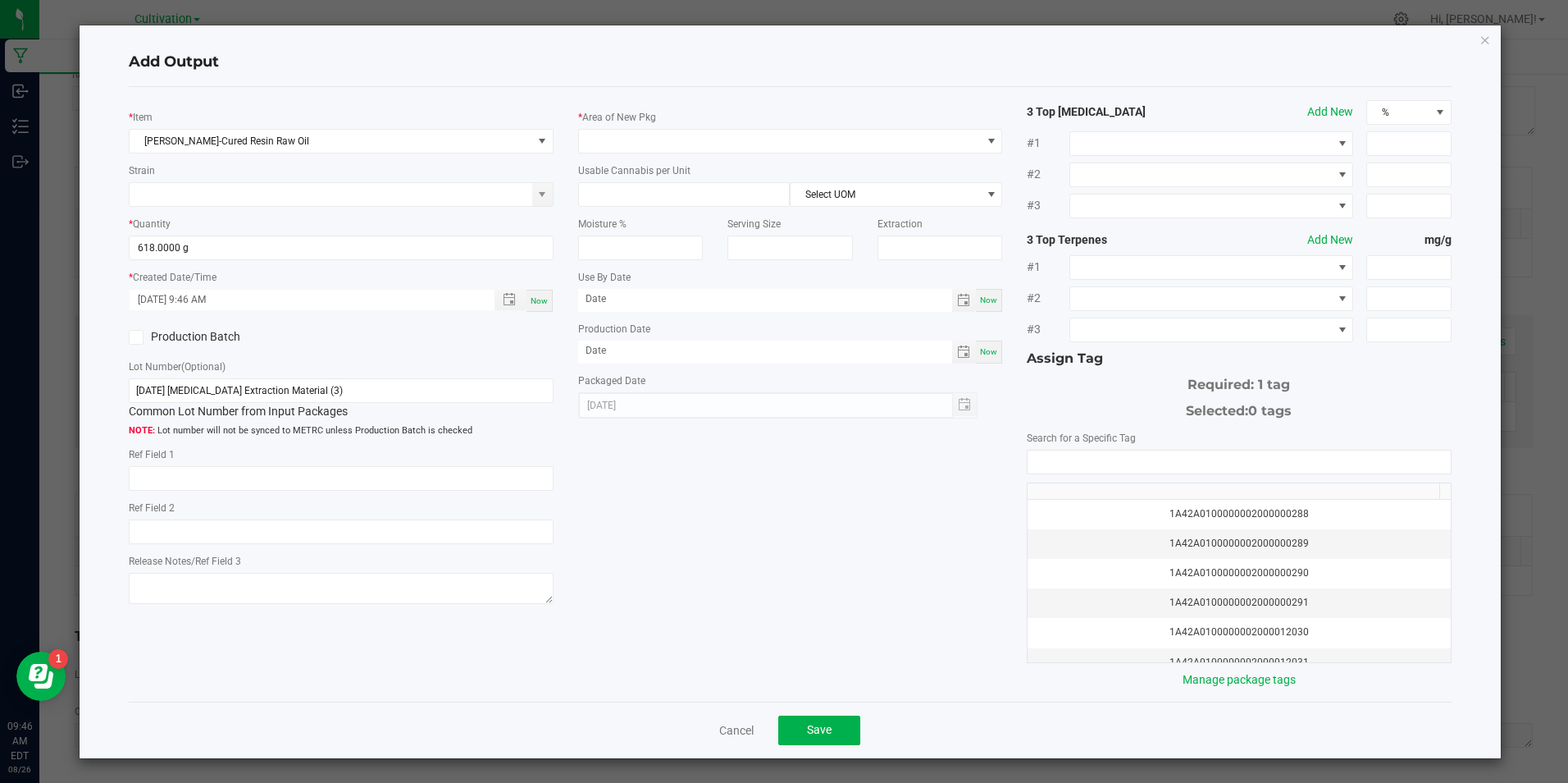
click at [139, 338] on icon at bounding box center [137, 338] width 11 height 0
click at [0, 0] on input "Production Batch" at bounding box center [0, 0] width 0 height 0
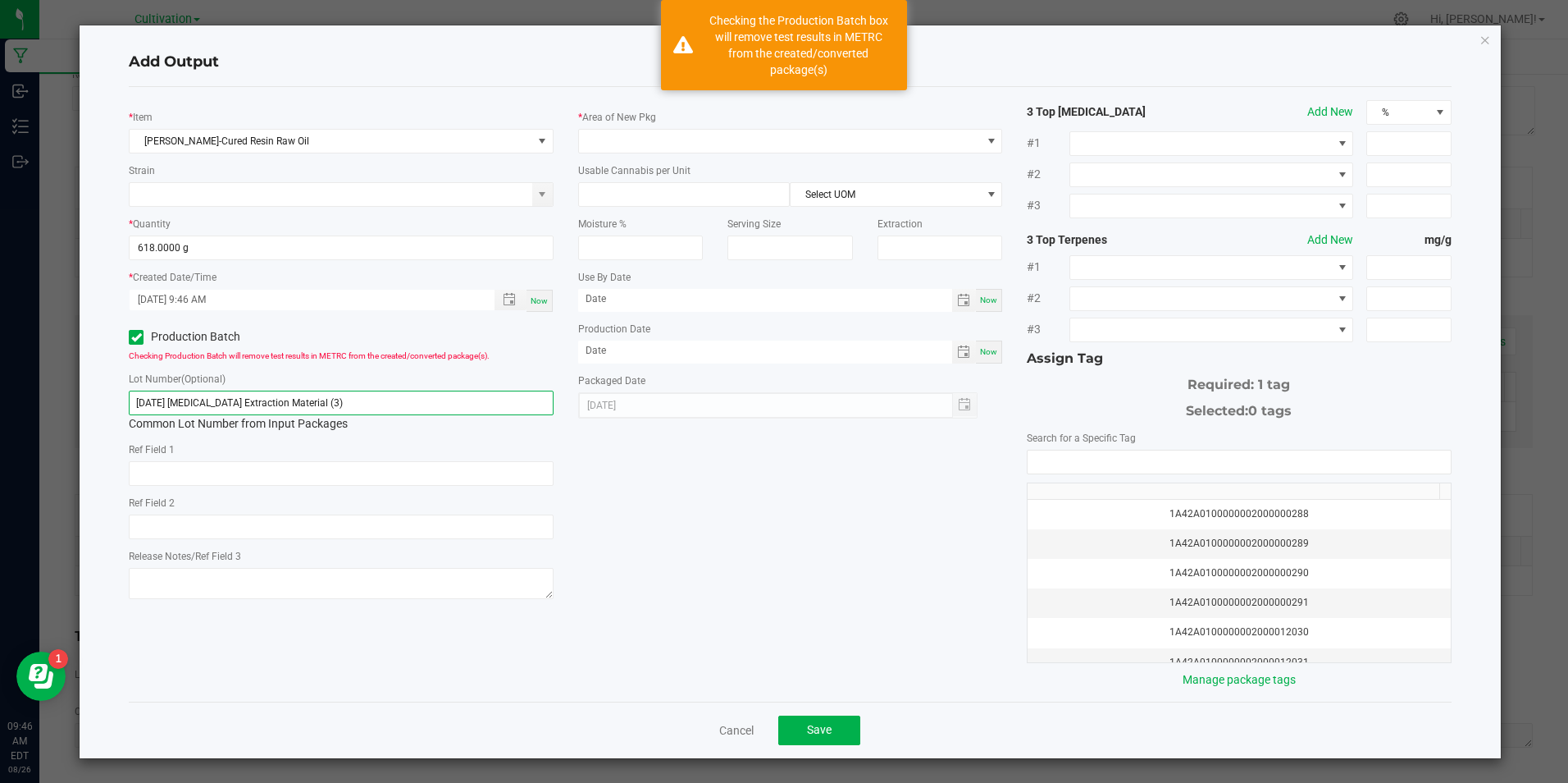
click at [435, 398] on input "[DATE] [MEDICAL_DATA] Extraction Material (3)" at bounding box center [341, 402] width 424 height 25
paste input "6/25 [MEDICAL_DATA] Extraction ([PERSON_NAME]/ SP"
type input "[DATE] [MEDICAL_DATA] Extraction ([PERSON_NAME]/ SP 3)"
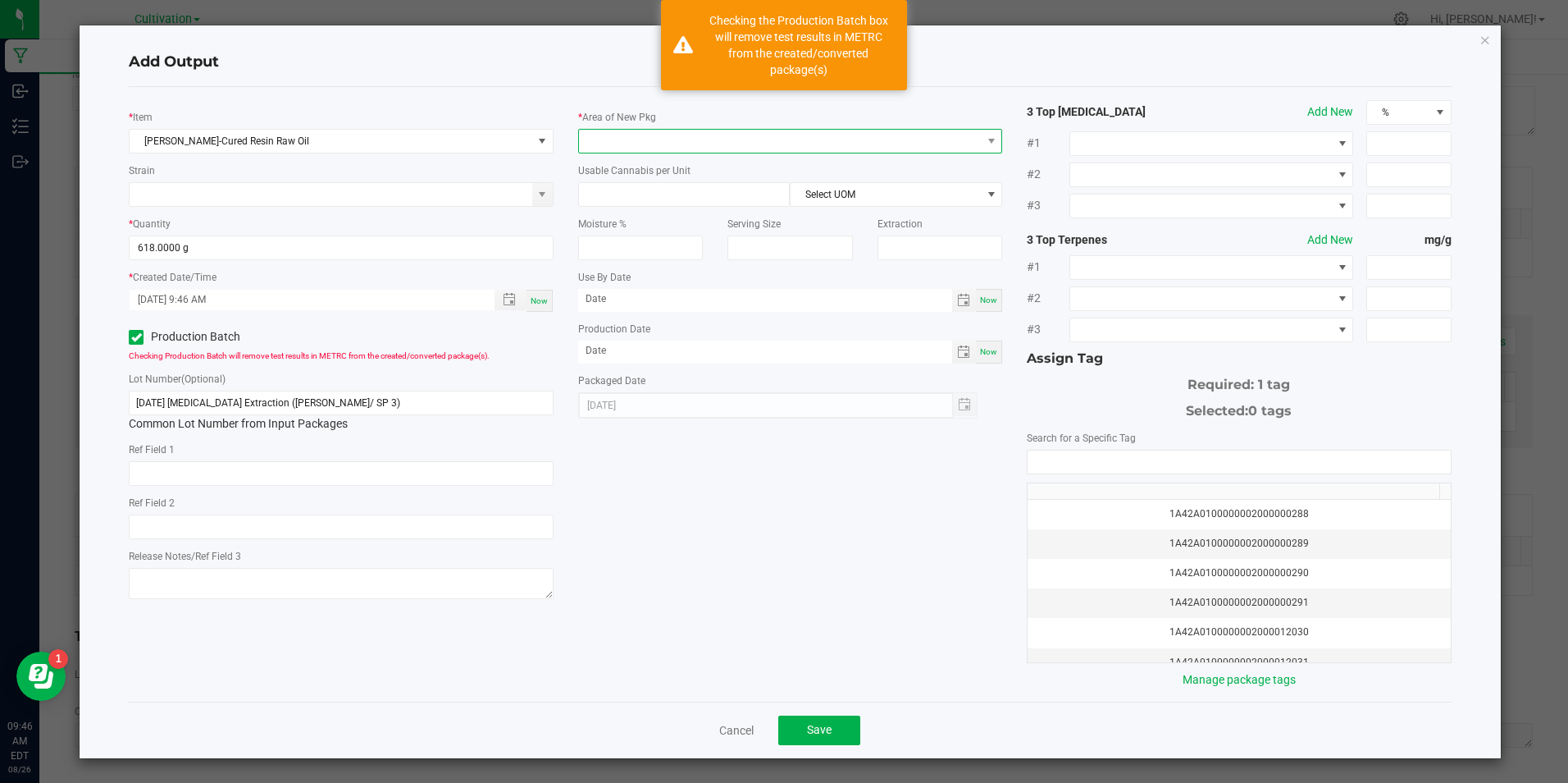
click at [699, 145] on span at bounding box center [780, 141] width 402 height 23
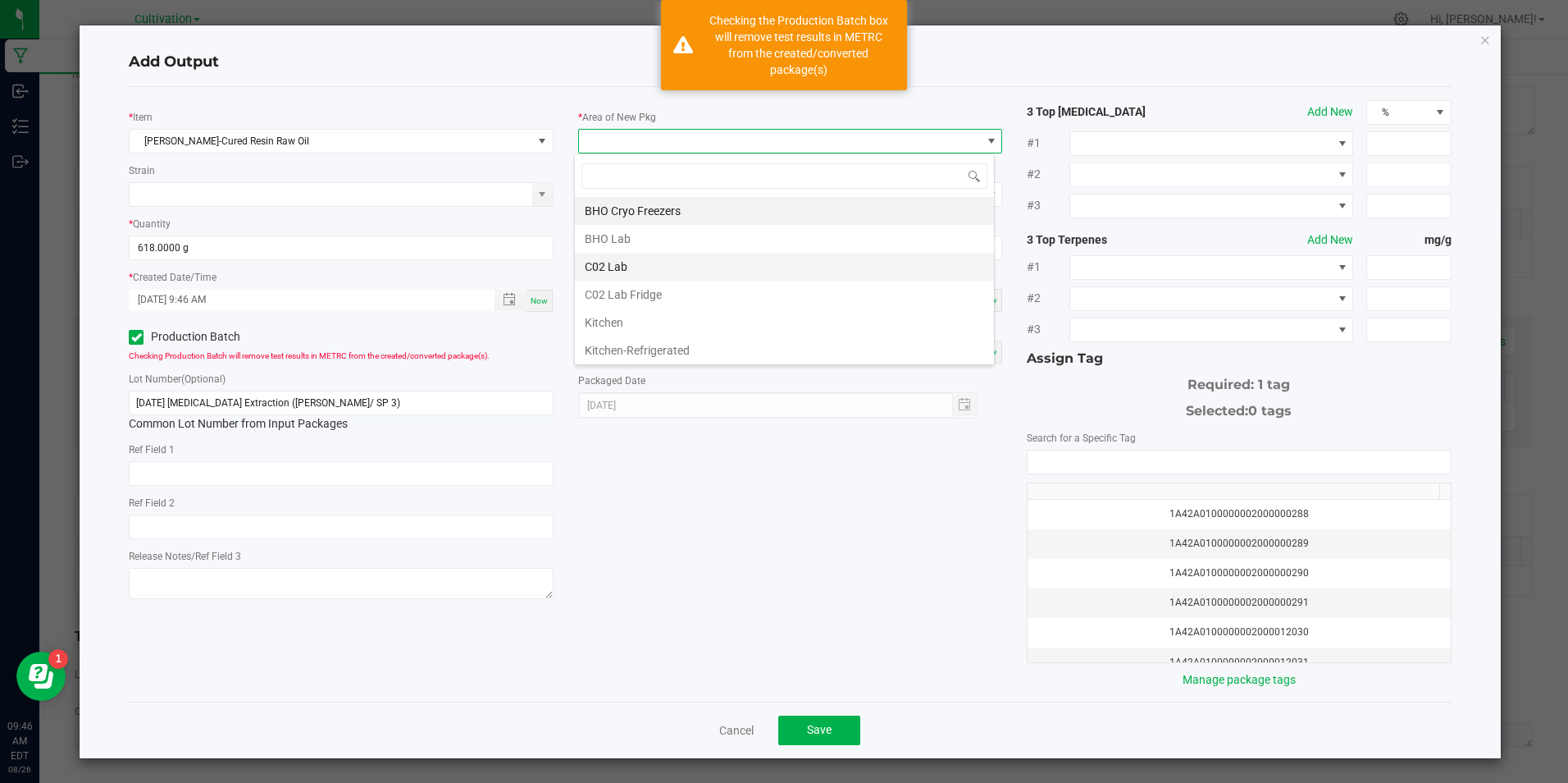
click at [656, 260] on li "C02 Lab" at bounding box center [784, 266] width 419 height 27
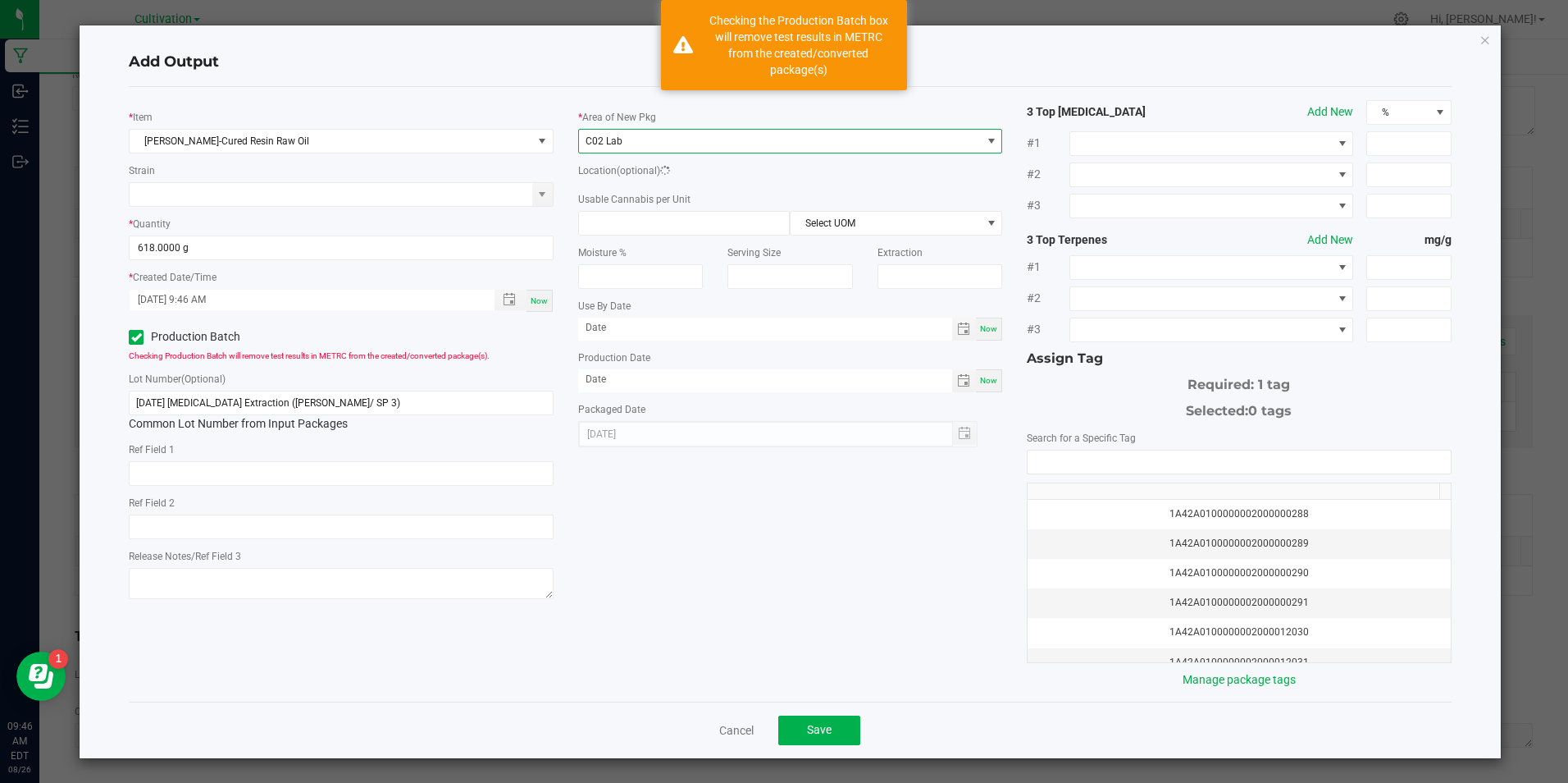
click at [657, 235] on input at bounding box center [684, 222] width 211 height 23
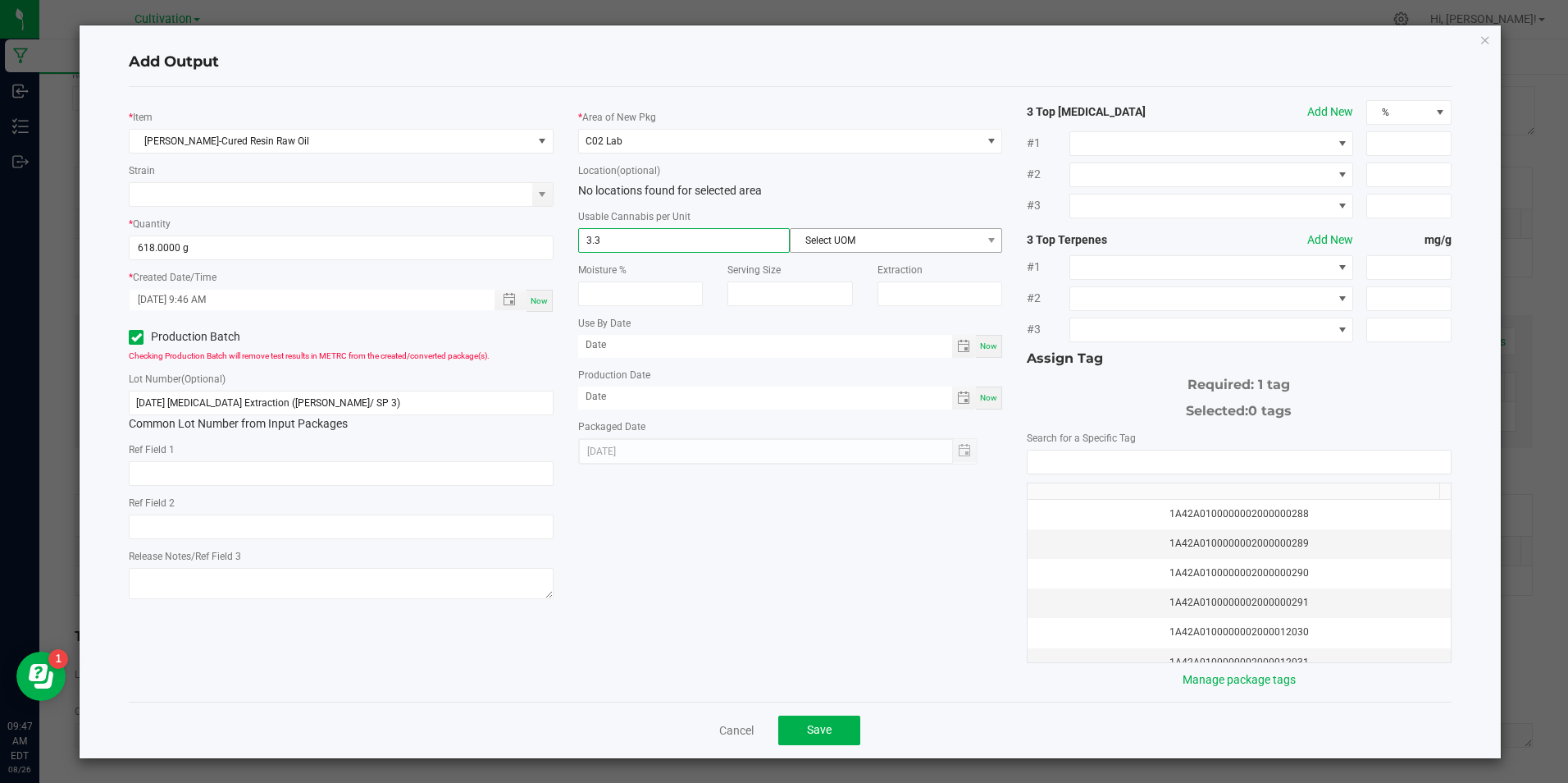
type input "3.3"
click at [860, 239] on span "Select UOM" at bounding box center [886, 240] width 190 height 23
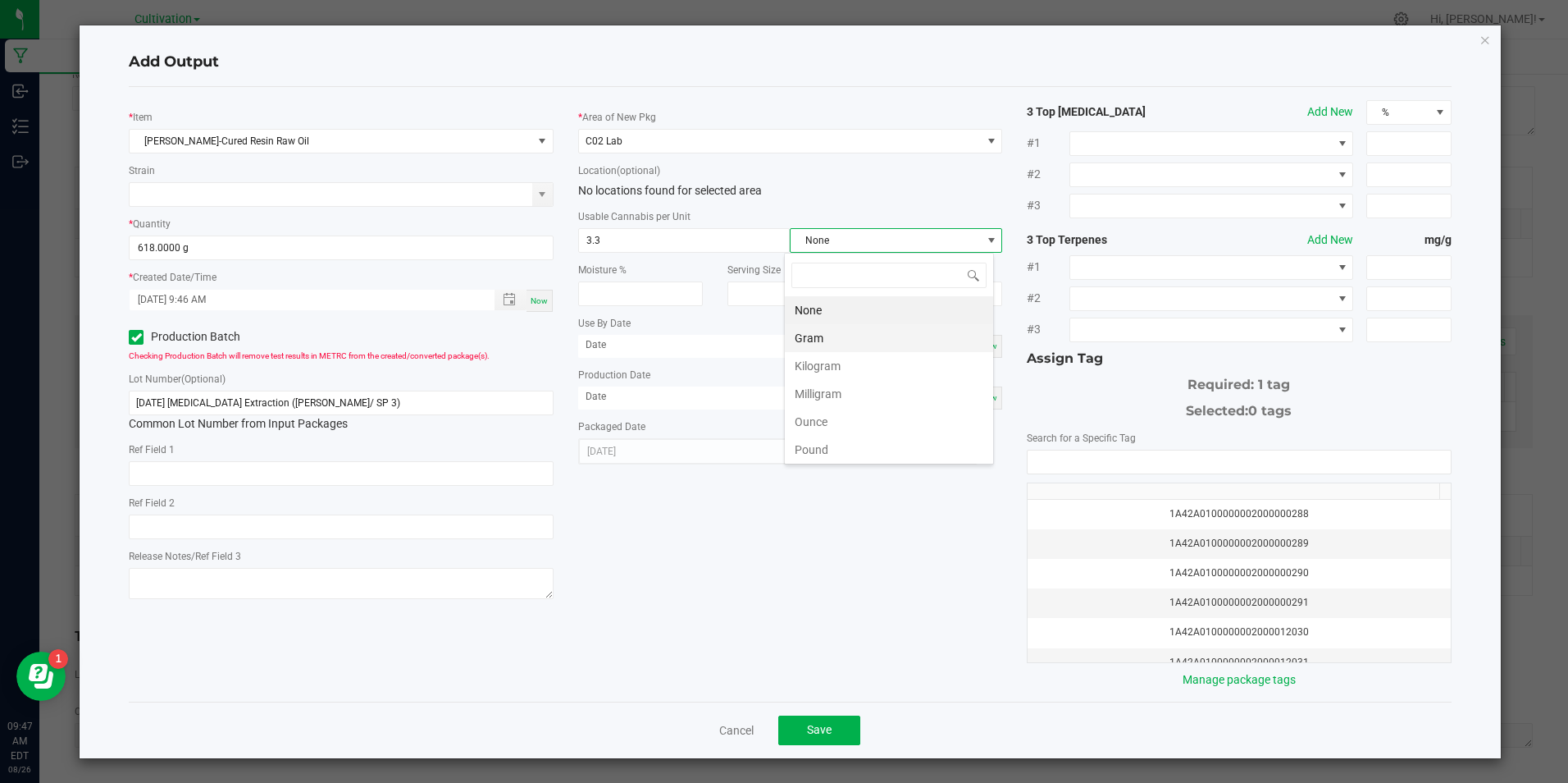
click at [845, 334] on li "Gram" at bounding box center [889, 338] width 208 height 27
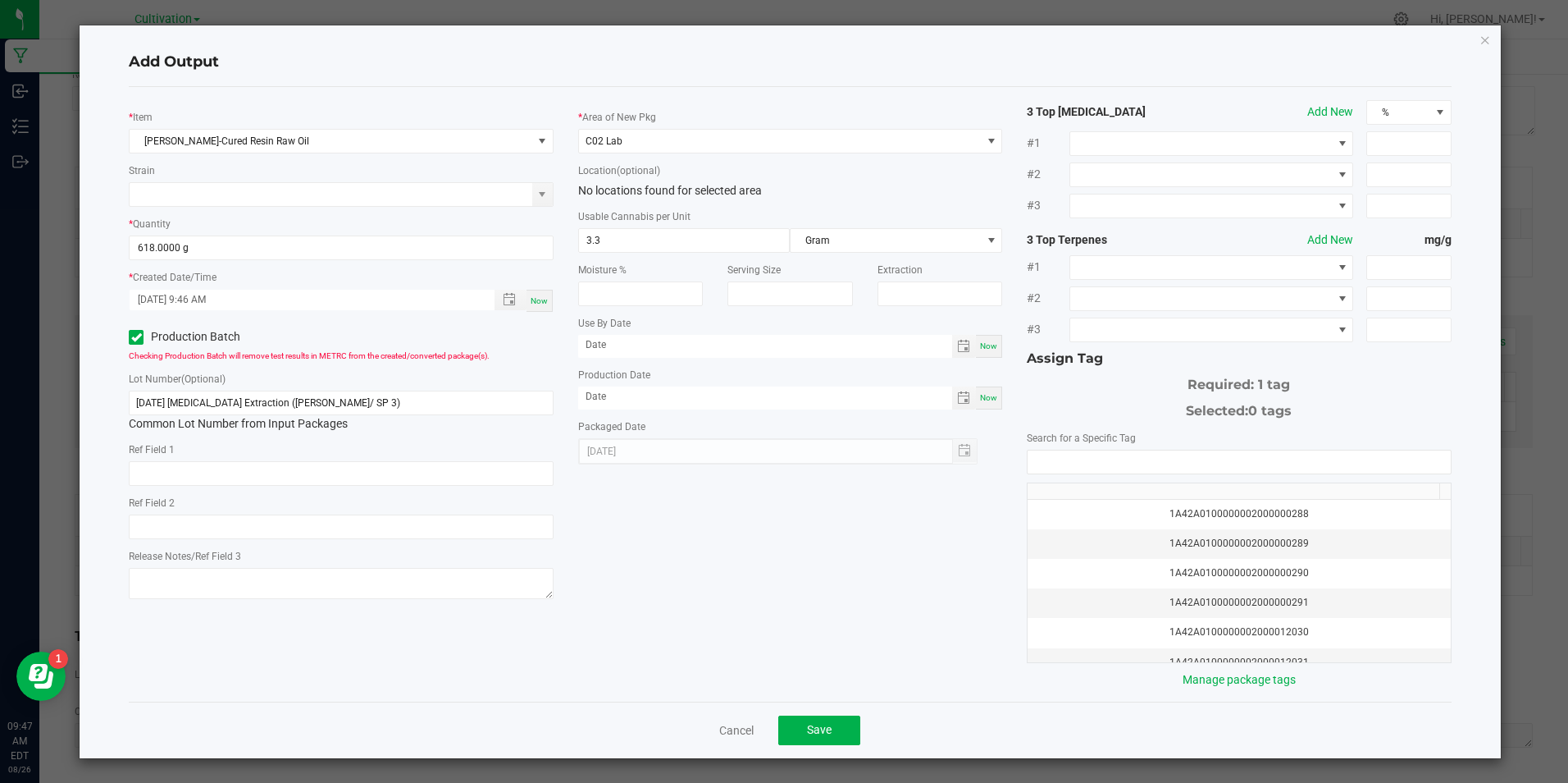
click at [976, 391] on div "Now" at bounding box center [988, 398] width 27 height 23
type input "[DATE]"
click at [1051, 461] on input "NO DATA FOUND" at bounding box center [1239, 461] width 422 height 23
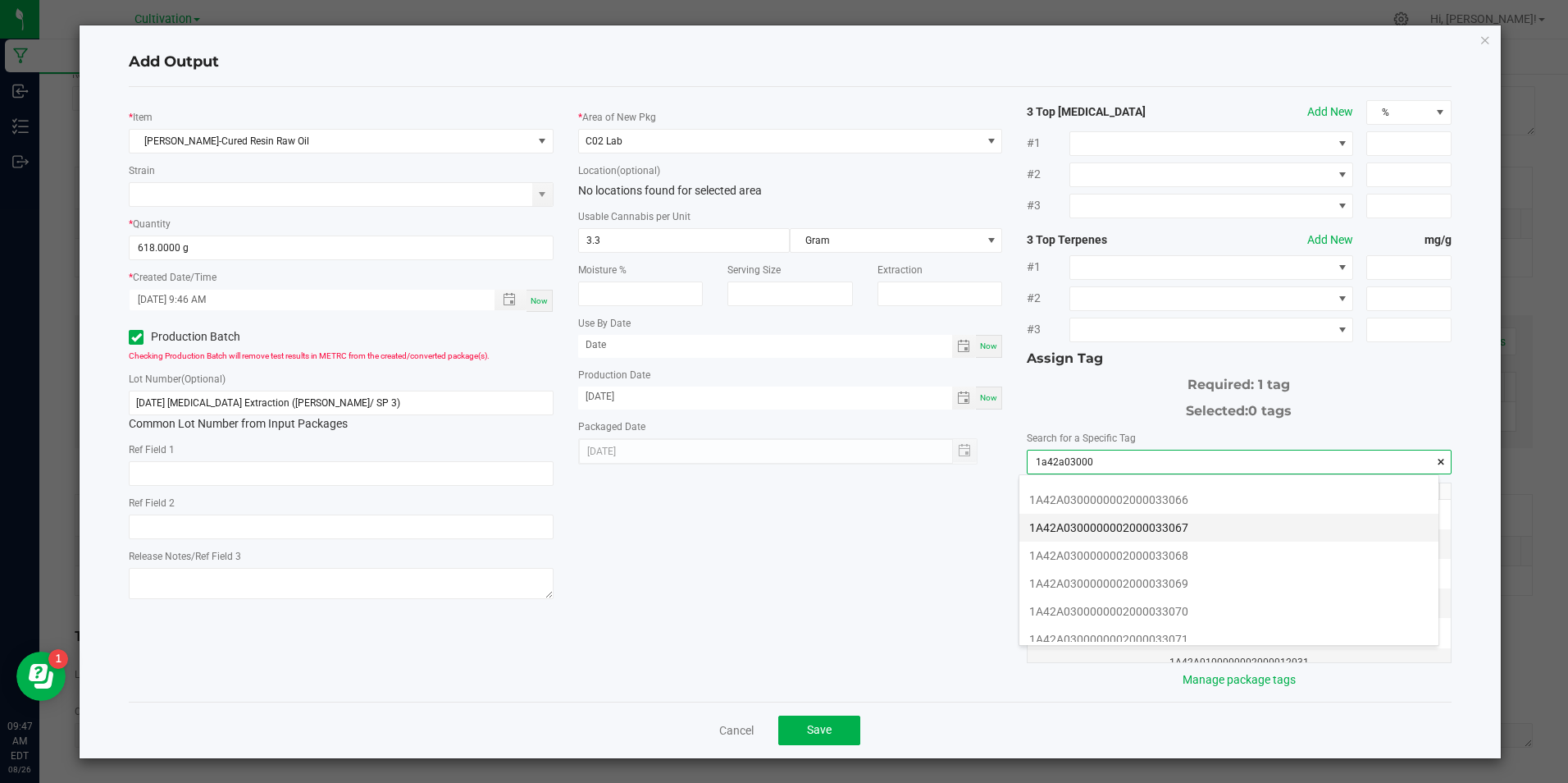
scroll to position [328, 0]
click at [1228, 554] on li "1A42A0300000002000033065" at bounding box center [1229, 553] width 419 height 27
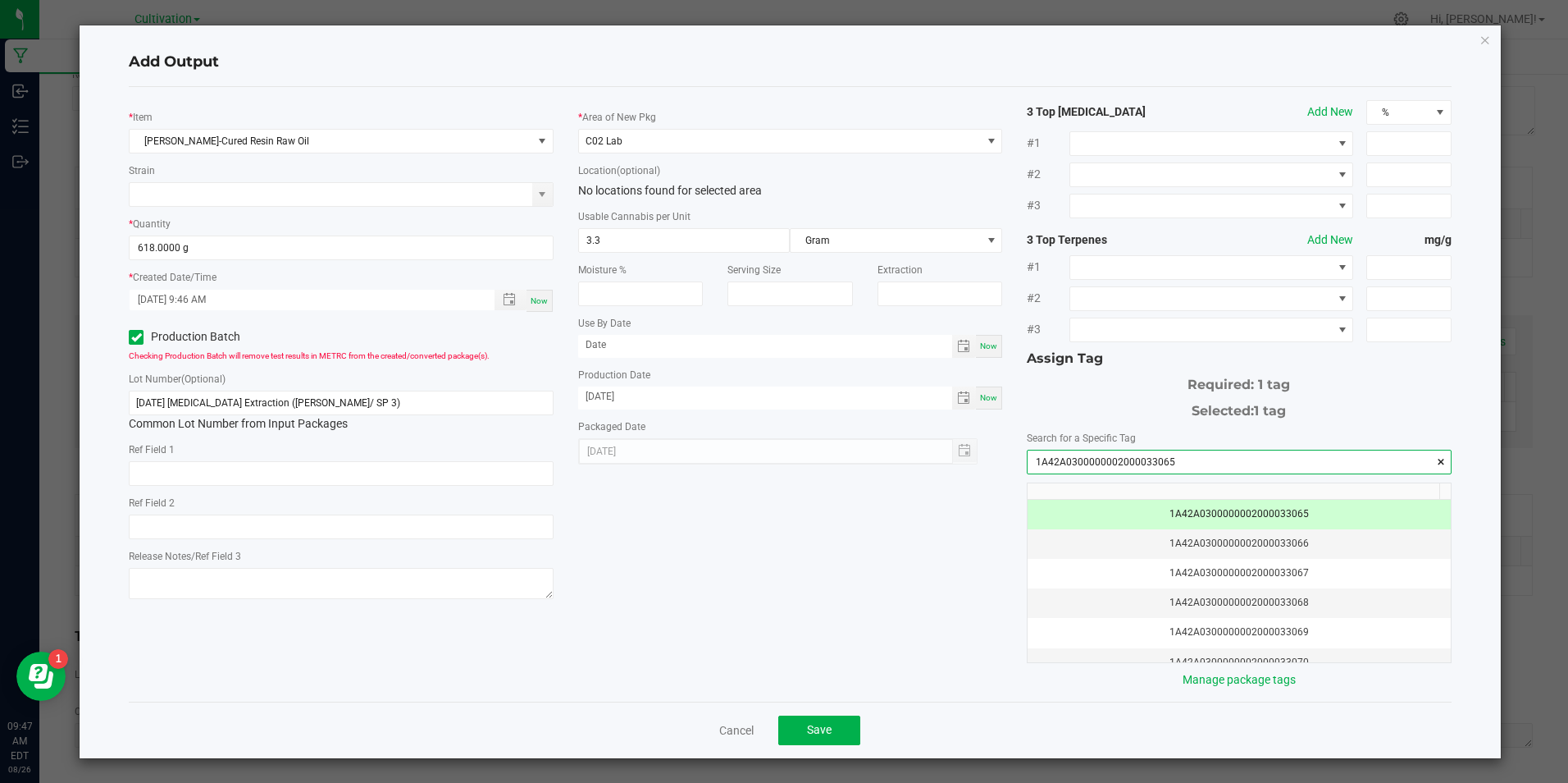
type input "1A42A0300000002000033065"
click at [807, 745] on div "Cancel Save" at bounding box center [790, 730] width 1322 height 57
click at [811, 729] on span "Save" at bounding box center [819, 729] width 25 height 13
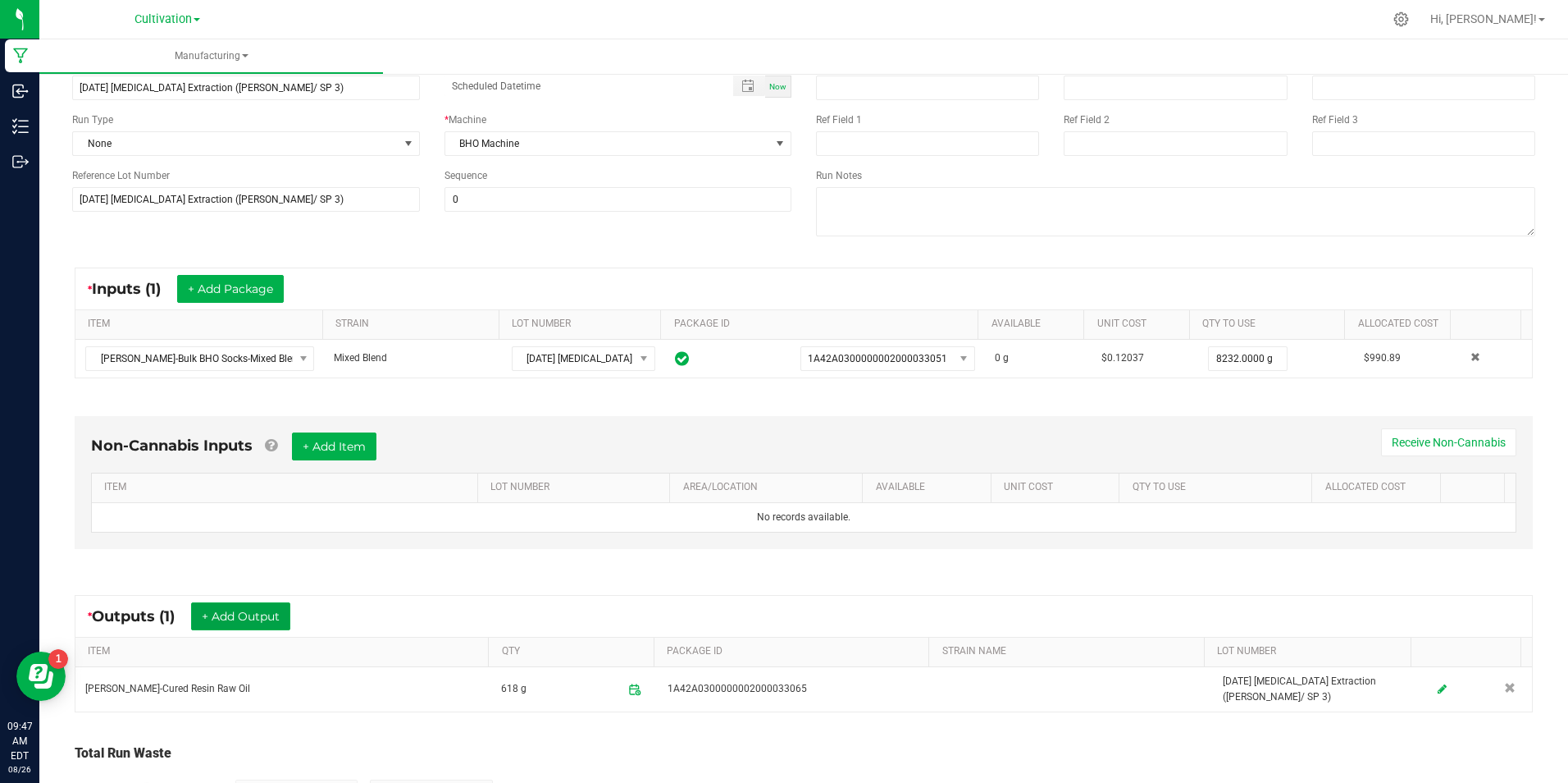
scroll to position [0, 0]
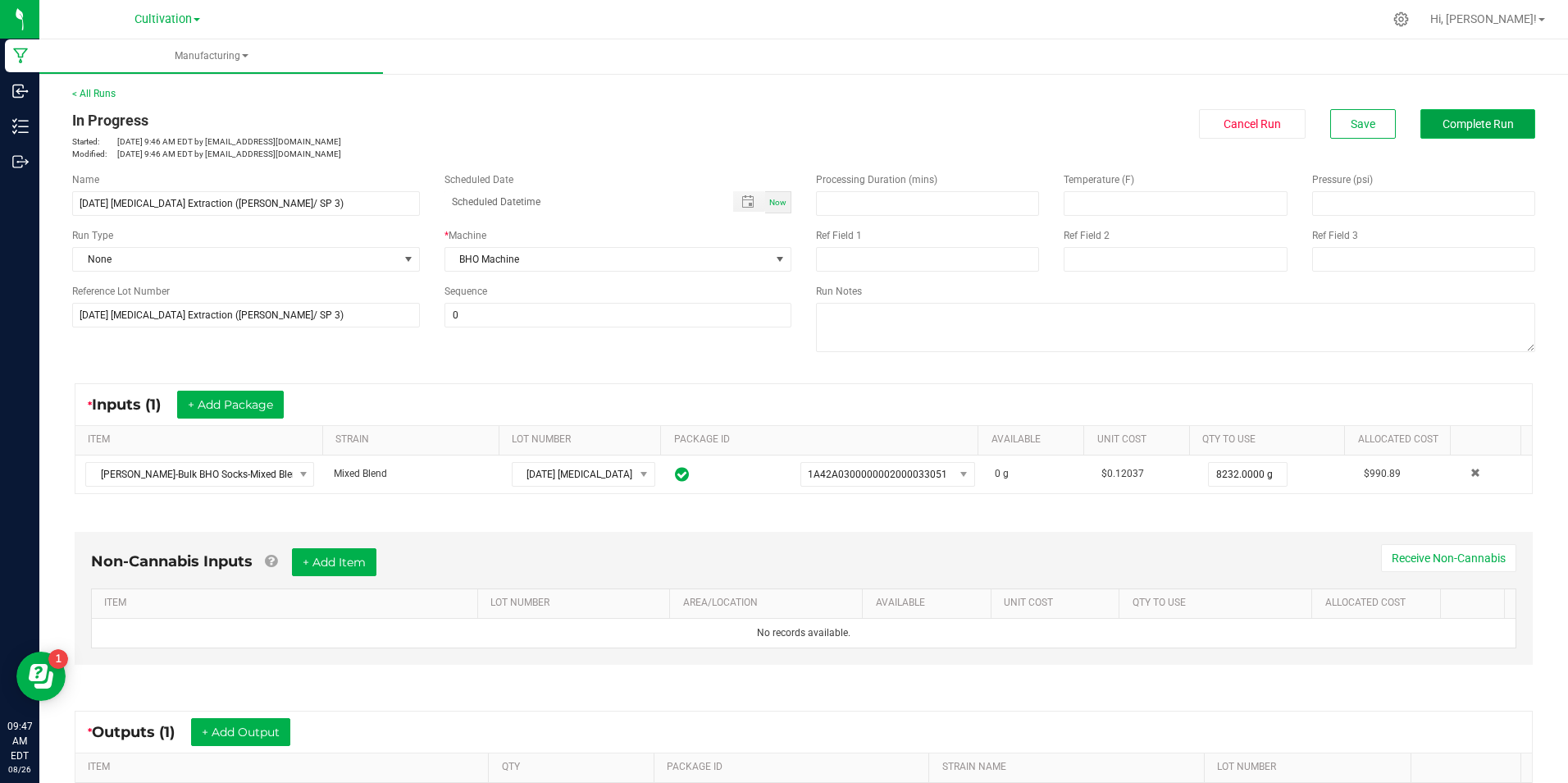
click at [1443, 123] on span "Complete Run" at bounding box center [1478, 123] width 71 height 13
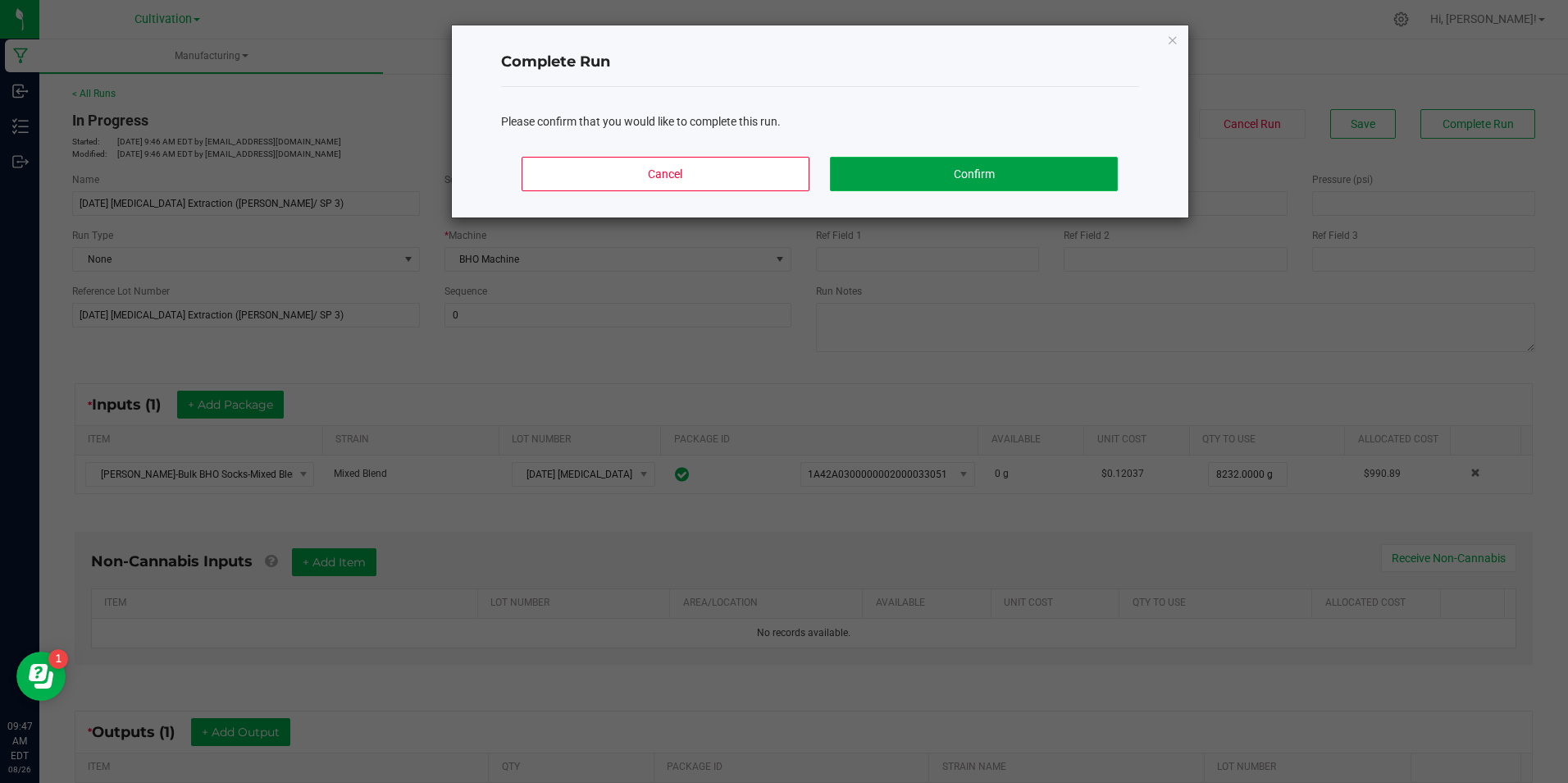
click at [1100, 165] on button "Confirm" at bounding box center [974, 174] width 287 height 35
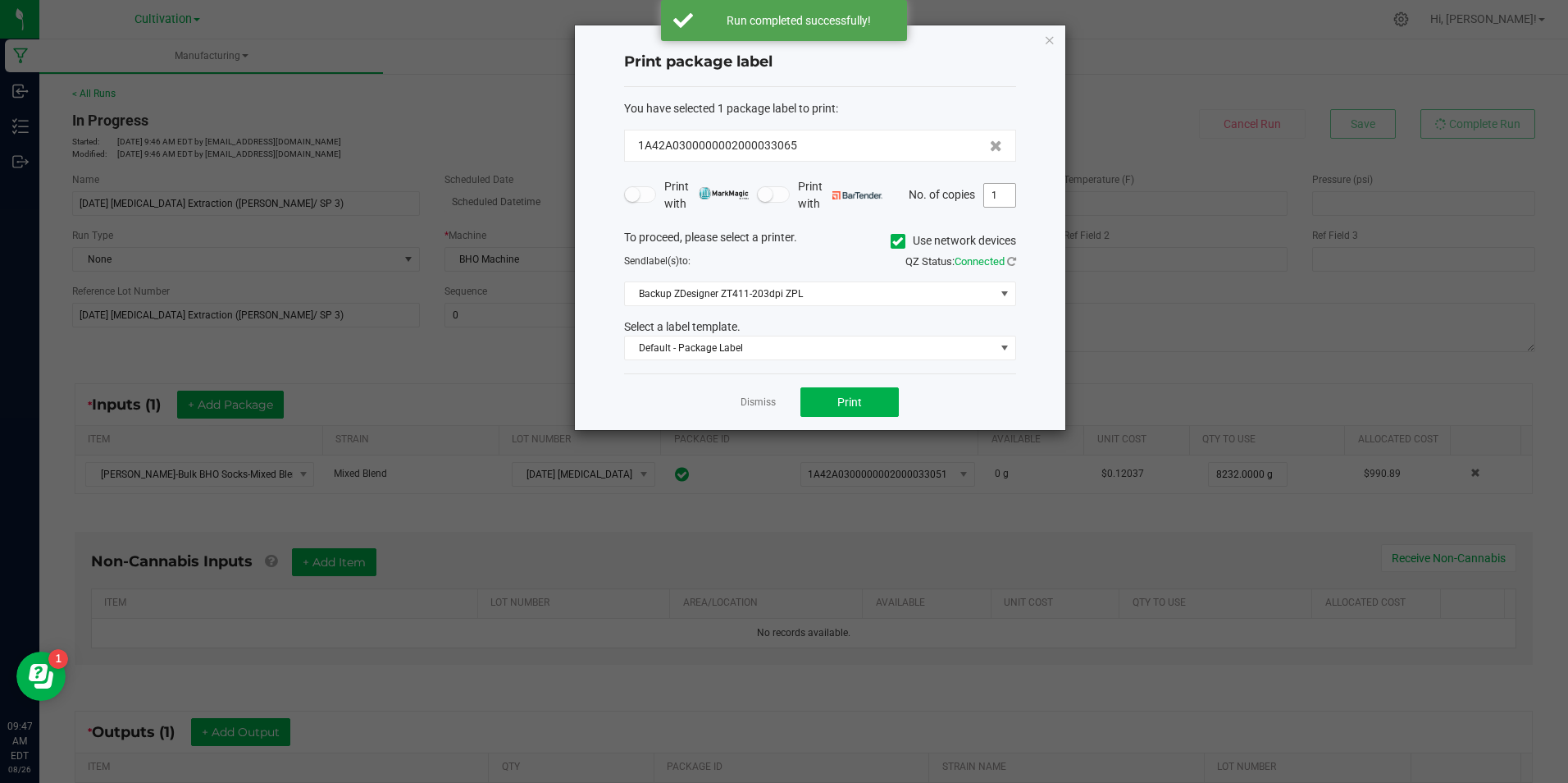
click at [1000, 196] on input "1" at bounding box center [999, 195] width 31 height 23
type input "3"
type input "4"
click at [850, 402] on span "Print" at bounding box center [849, 402] width 25 height 13
click at [901, 241] on icon at bounding box center [898, 241] width 11 height 0
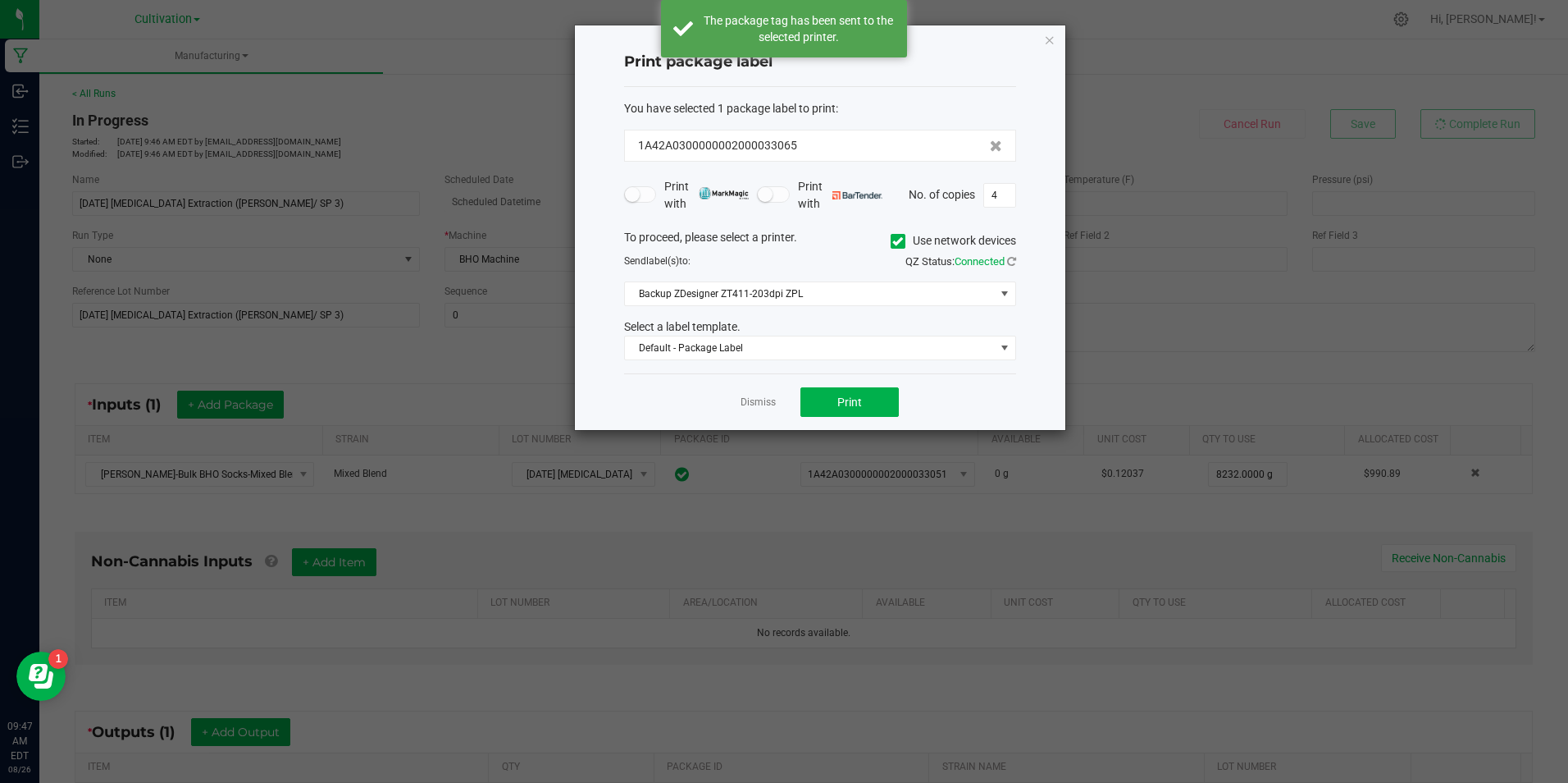
click at [0, 0] on input "Use network devices" at bounding box center [0, 0] width 0 height 0
click at [879, 291] on span at bounding box center [810, 294] width 370 height 23
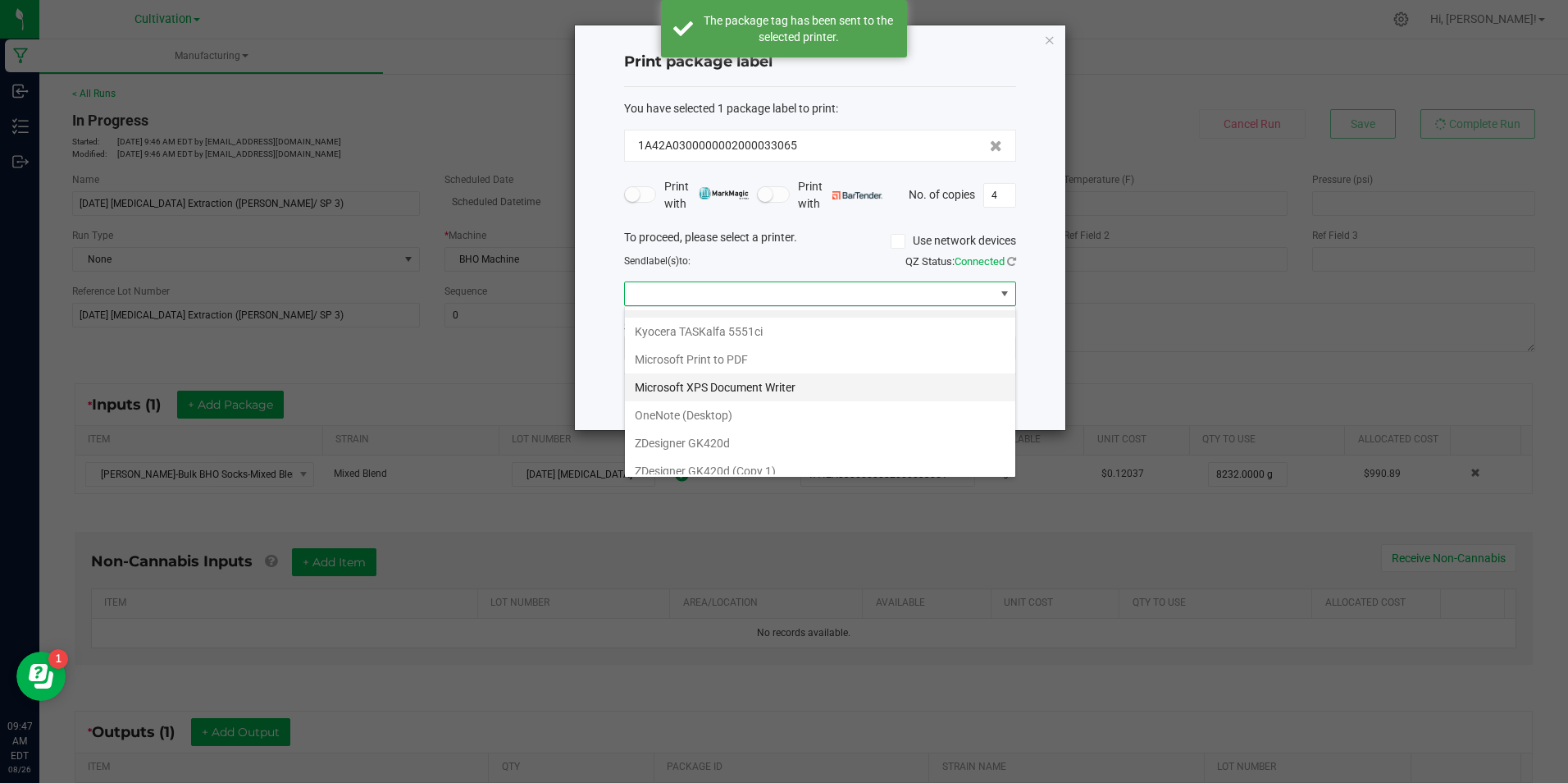
scroll to position [31, 0]
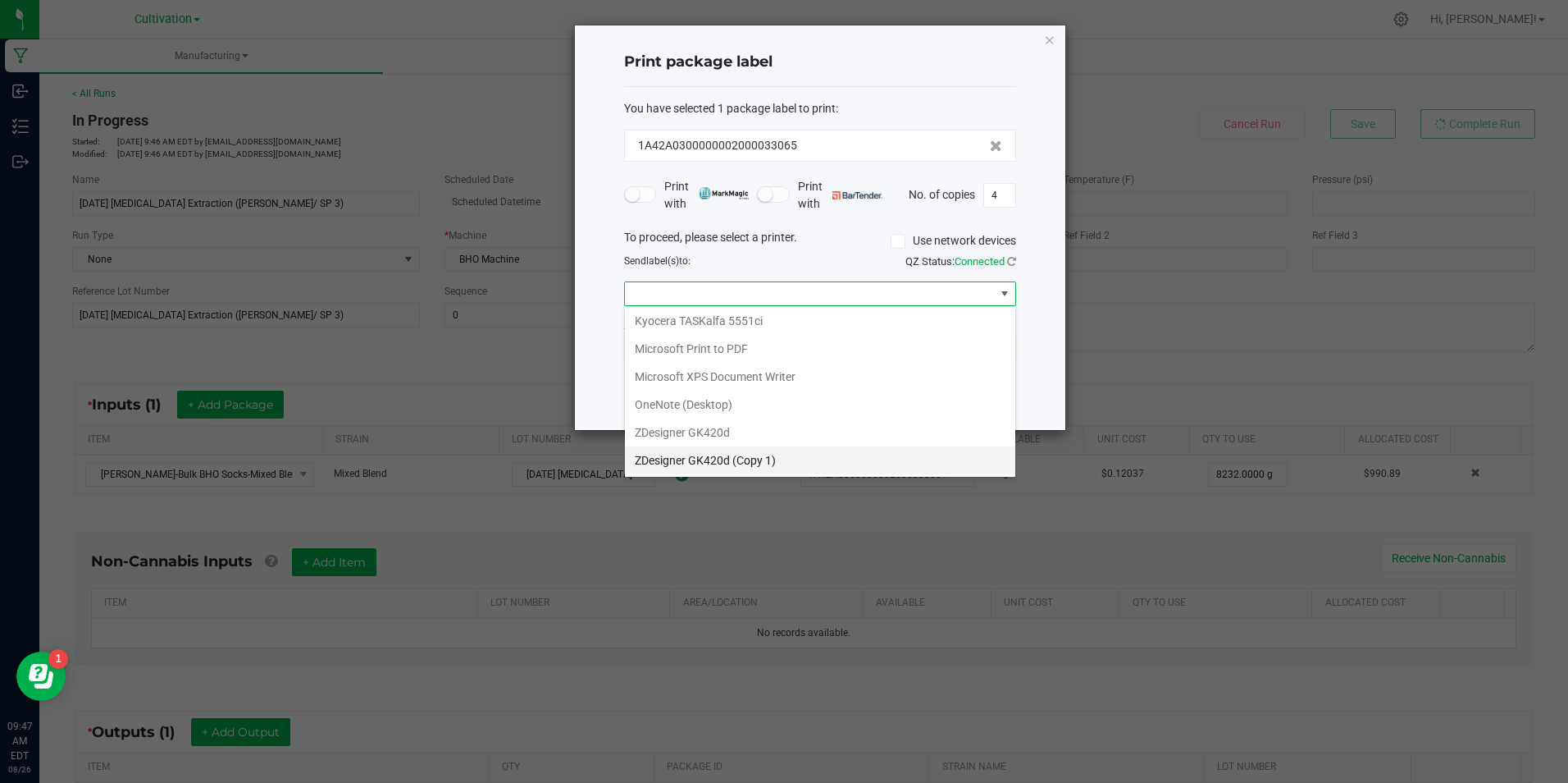
click at [830, 449] on 1\) "ZDesigner GK420d (Copy 1)" at bounding box center [820, 460] width 390 height 27
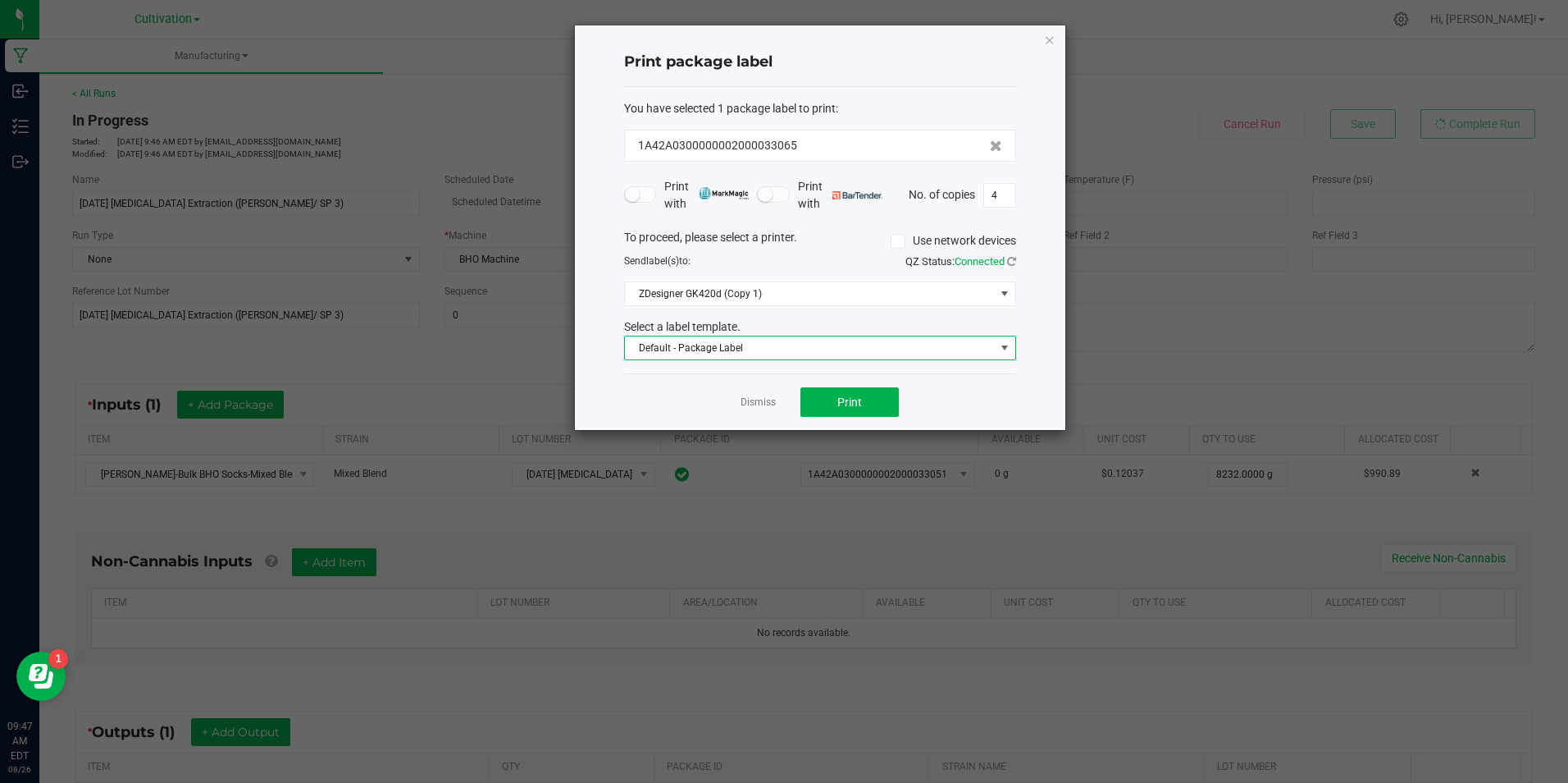
click at [855, 340] on span "Default - Package Label" at bounding box center [810, 348] width 370 height 23
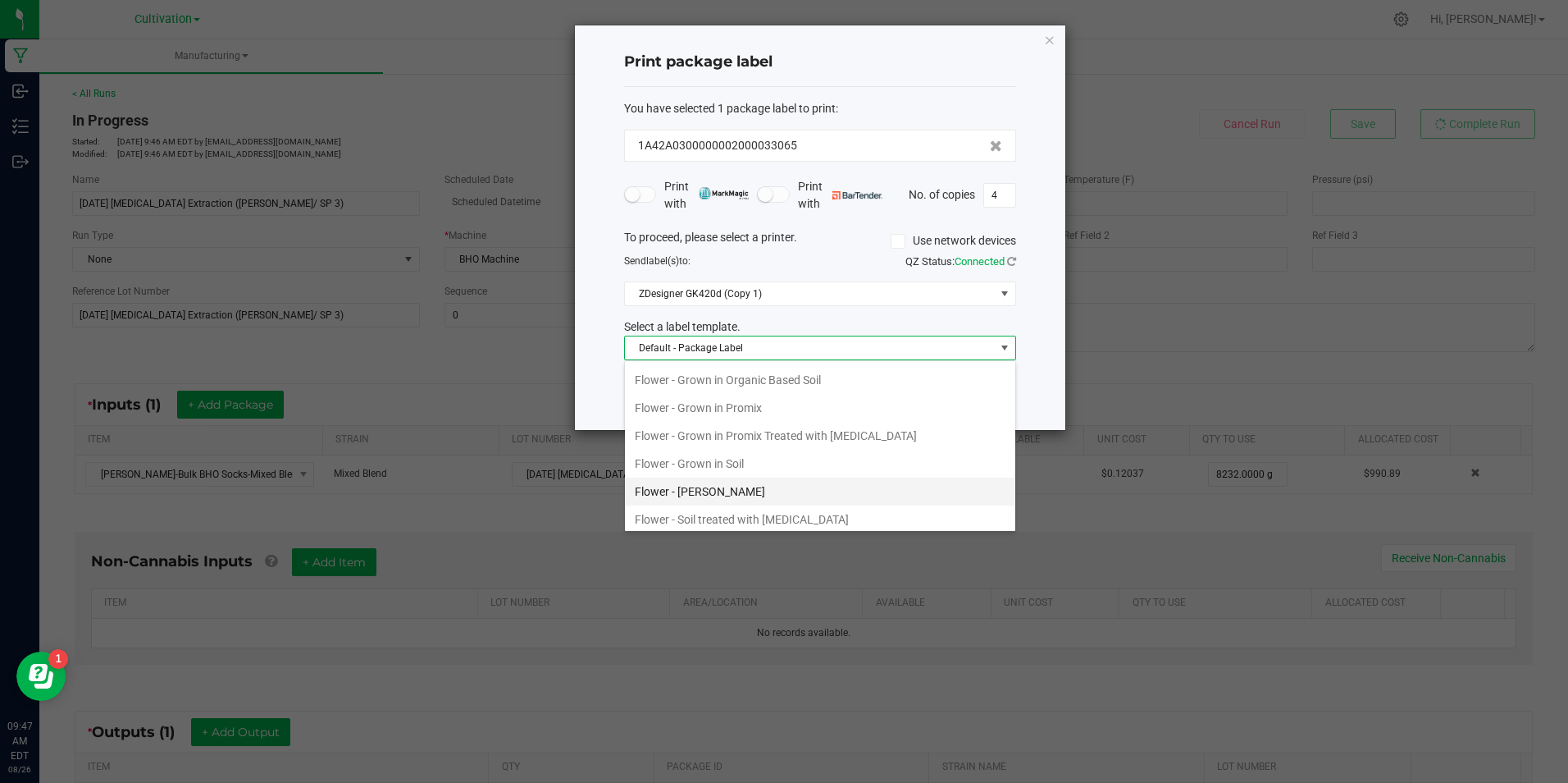
scroll to position [331, 0]
click at [808, 476] on li "Flower and Trim Packages" at bounding box center [820, 465] width 390 height 27
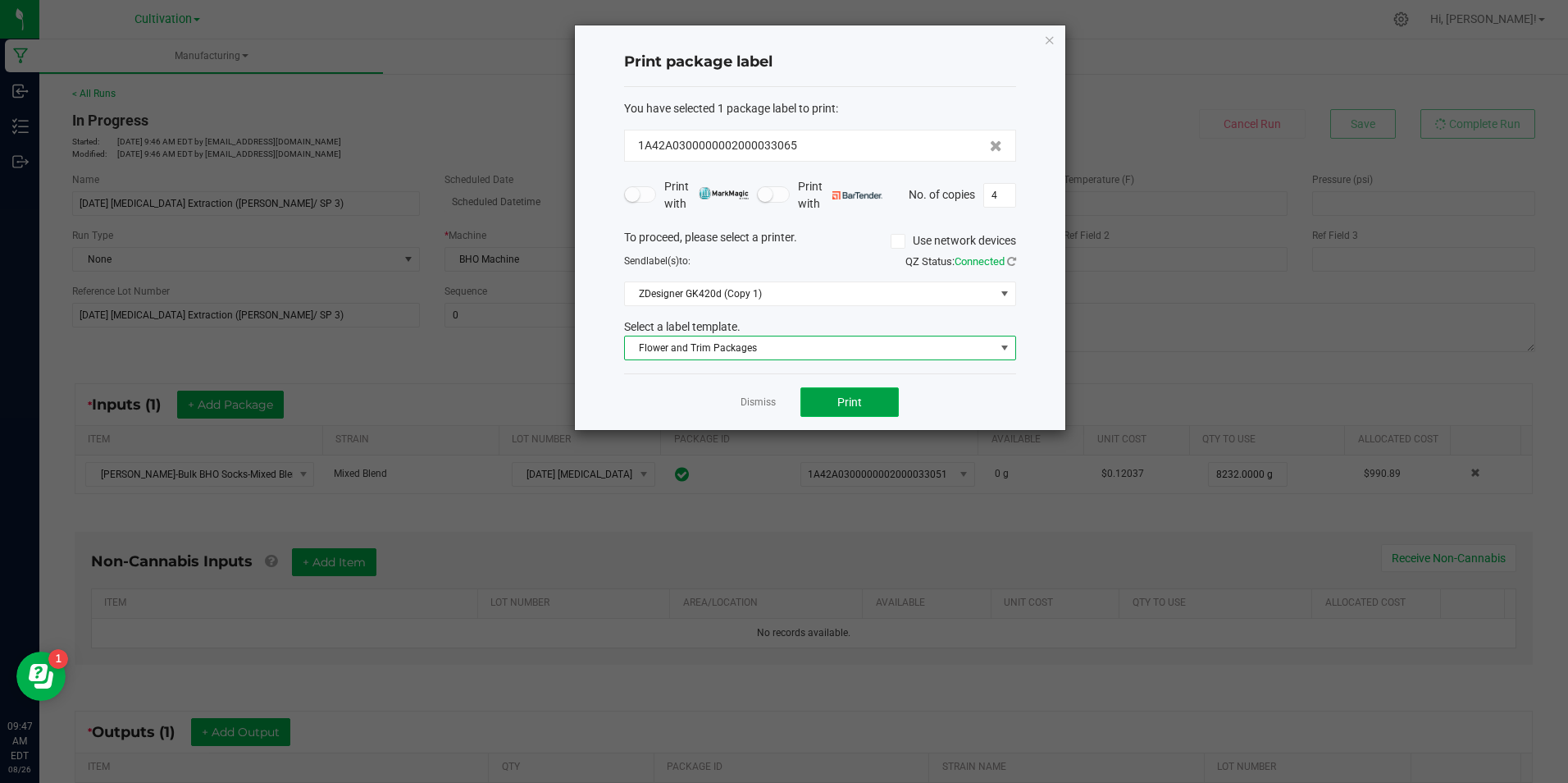
click at [856, 392] on button "Print" at bounding box center [850, 402] width 99 height 29
click at [772, 394] on app-cancel-button "Dismiss" at bounding box center [758, 402] width 36 height 17
click at [772, 404] on link "Dismiss" at bounding box center [758, 402] width 36 height 14
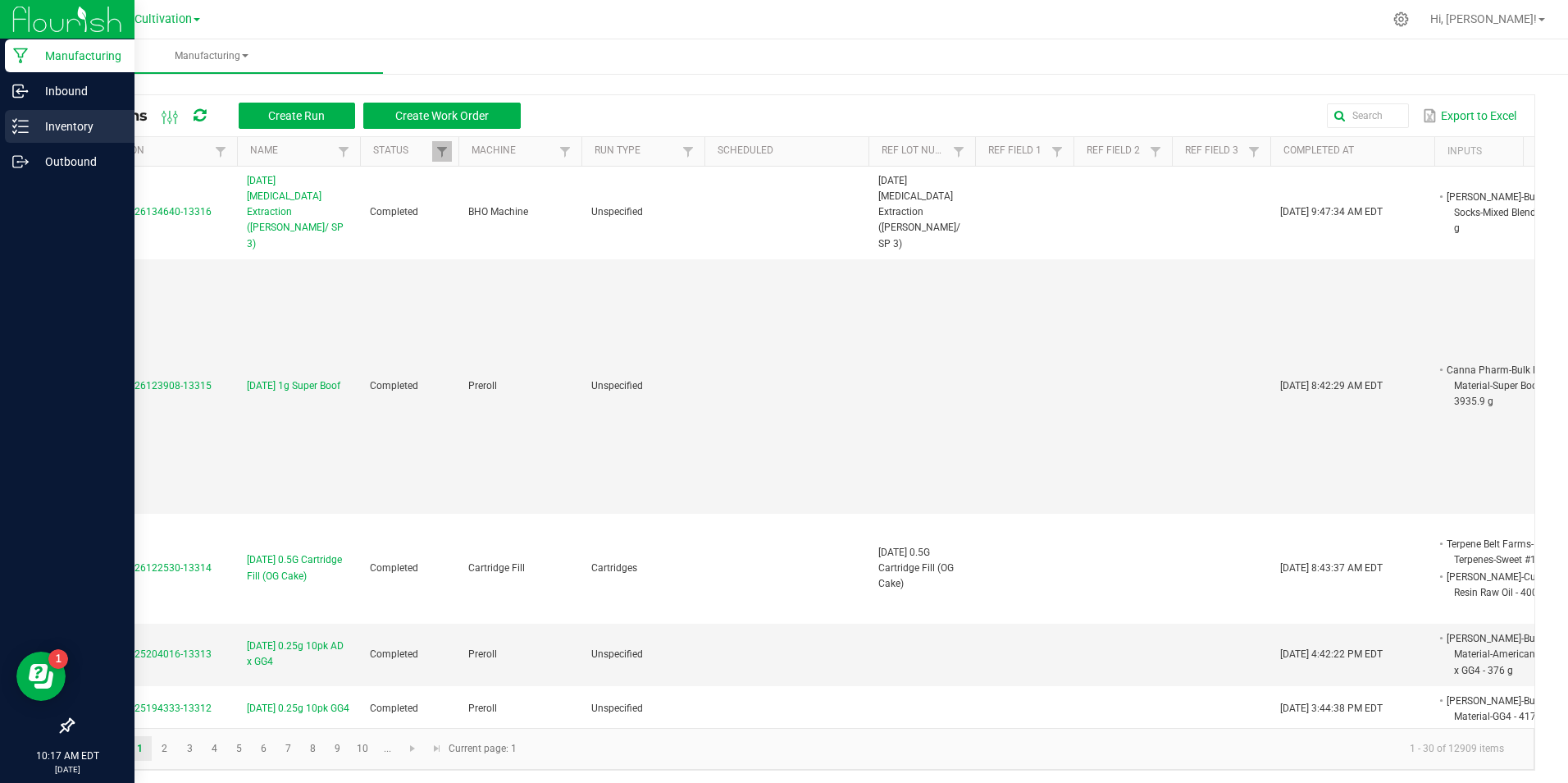
click at [87, 122] on p "Inventory" at bounding box center [78, 126] width 99 height 20
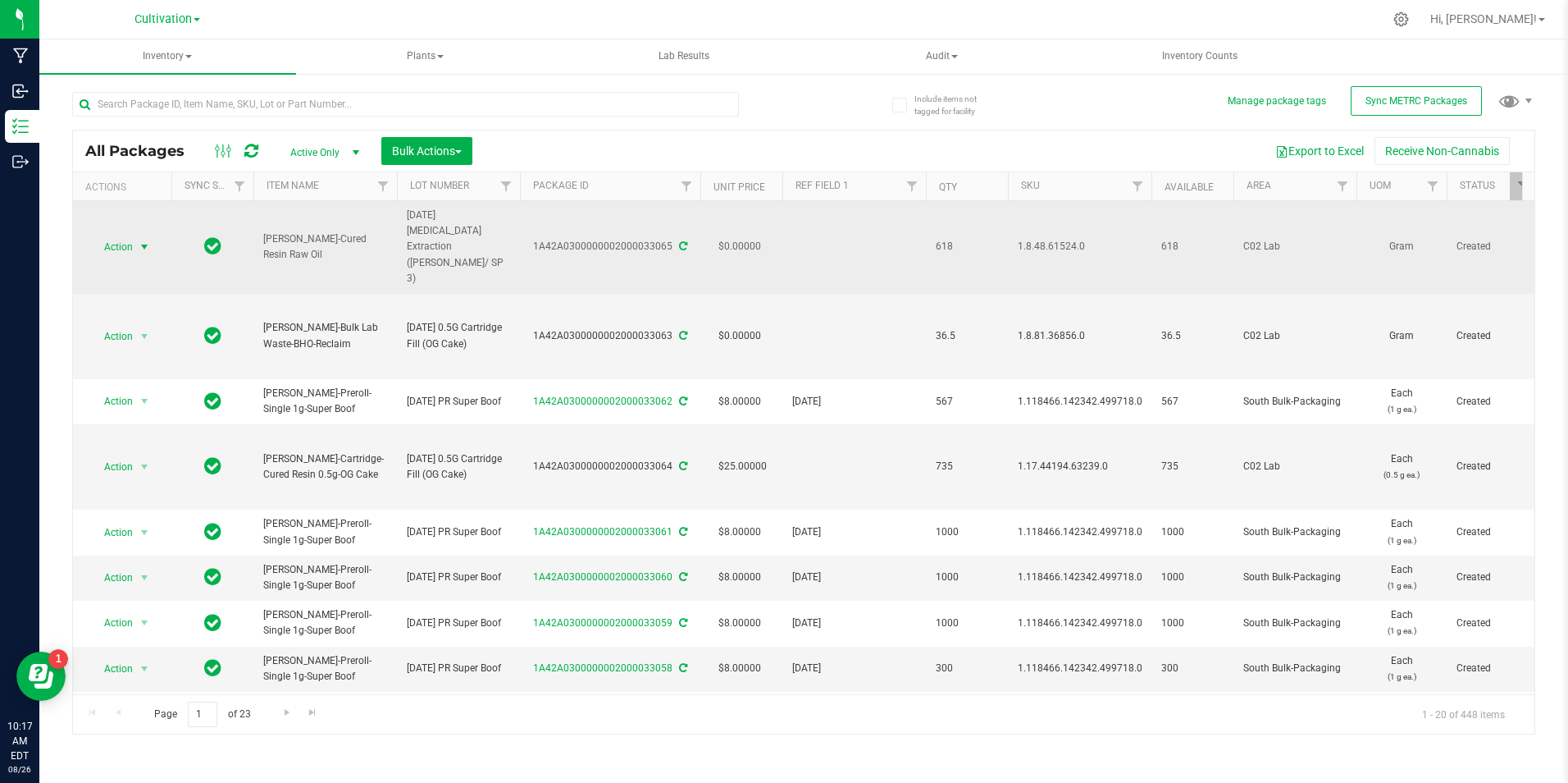
click at [138, 246] on span "select" at bounding box center [144, 247] width 13 height 13
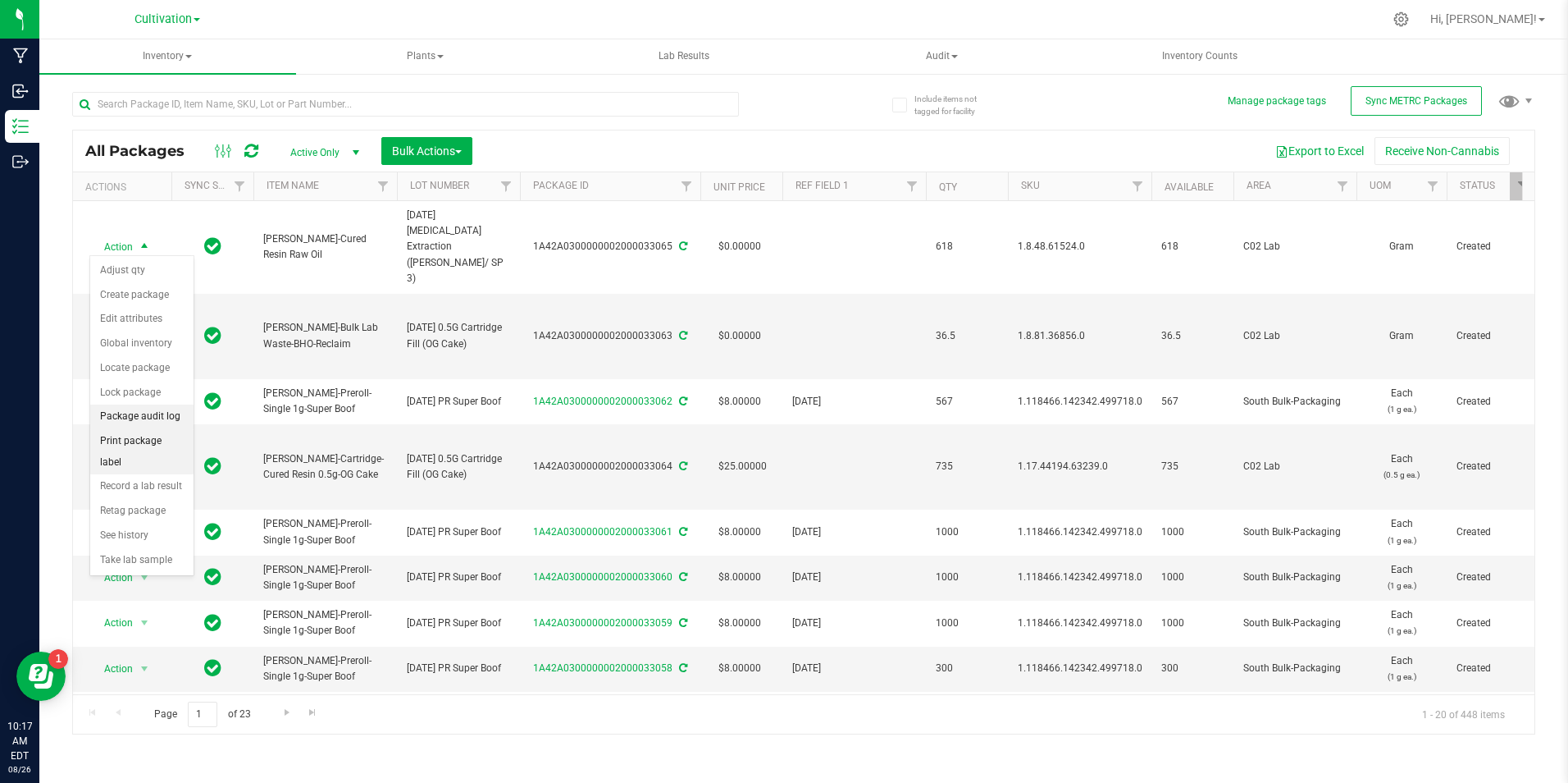
click at [123, 435] on li "Print package label" at bounding box center [142, 451] width 103 height 45
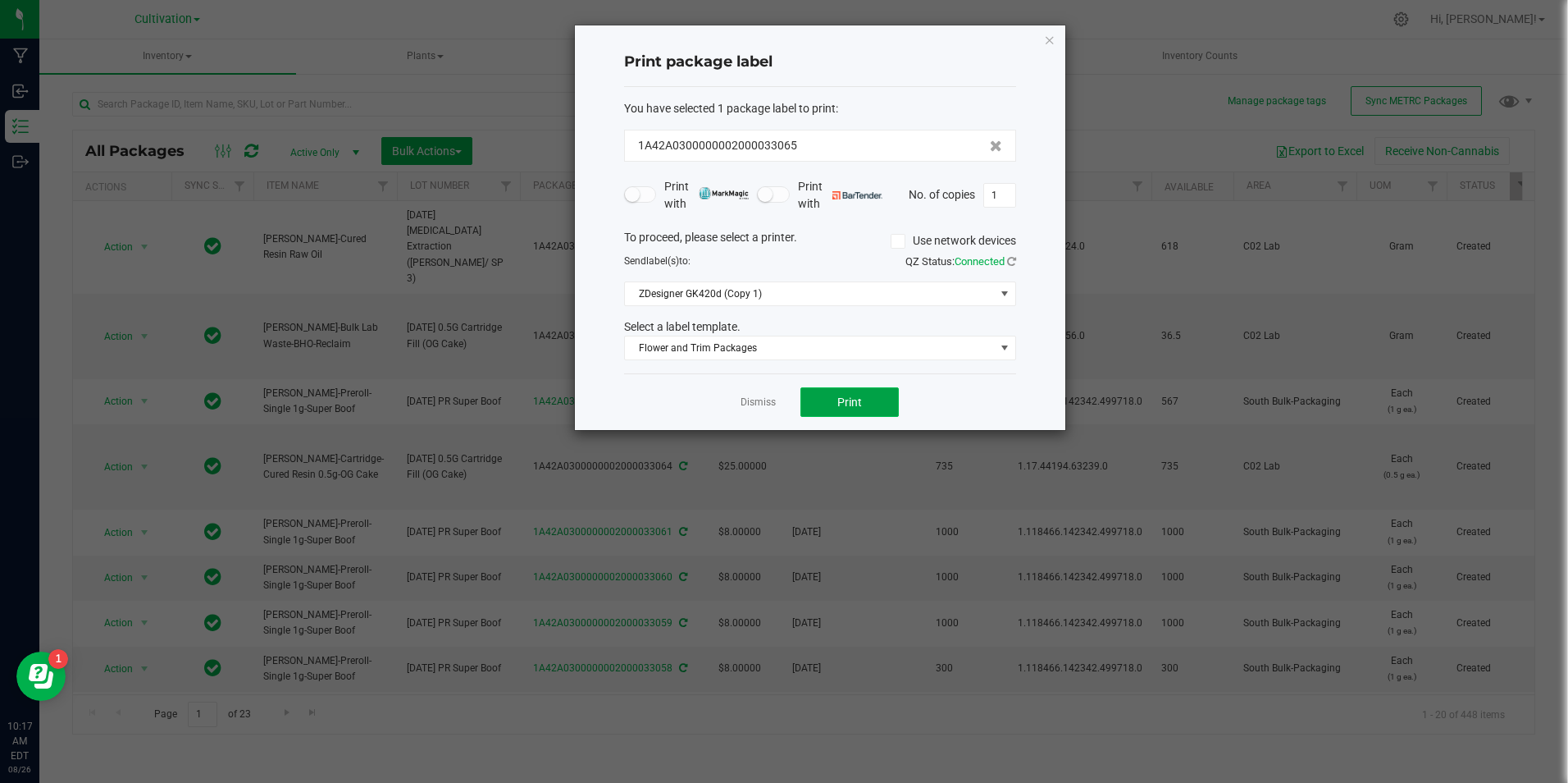
click at [869, 406] on button "Print" at bounding box center [850, 402] width 99 height 29
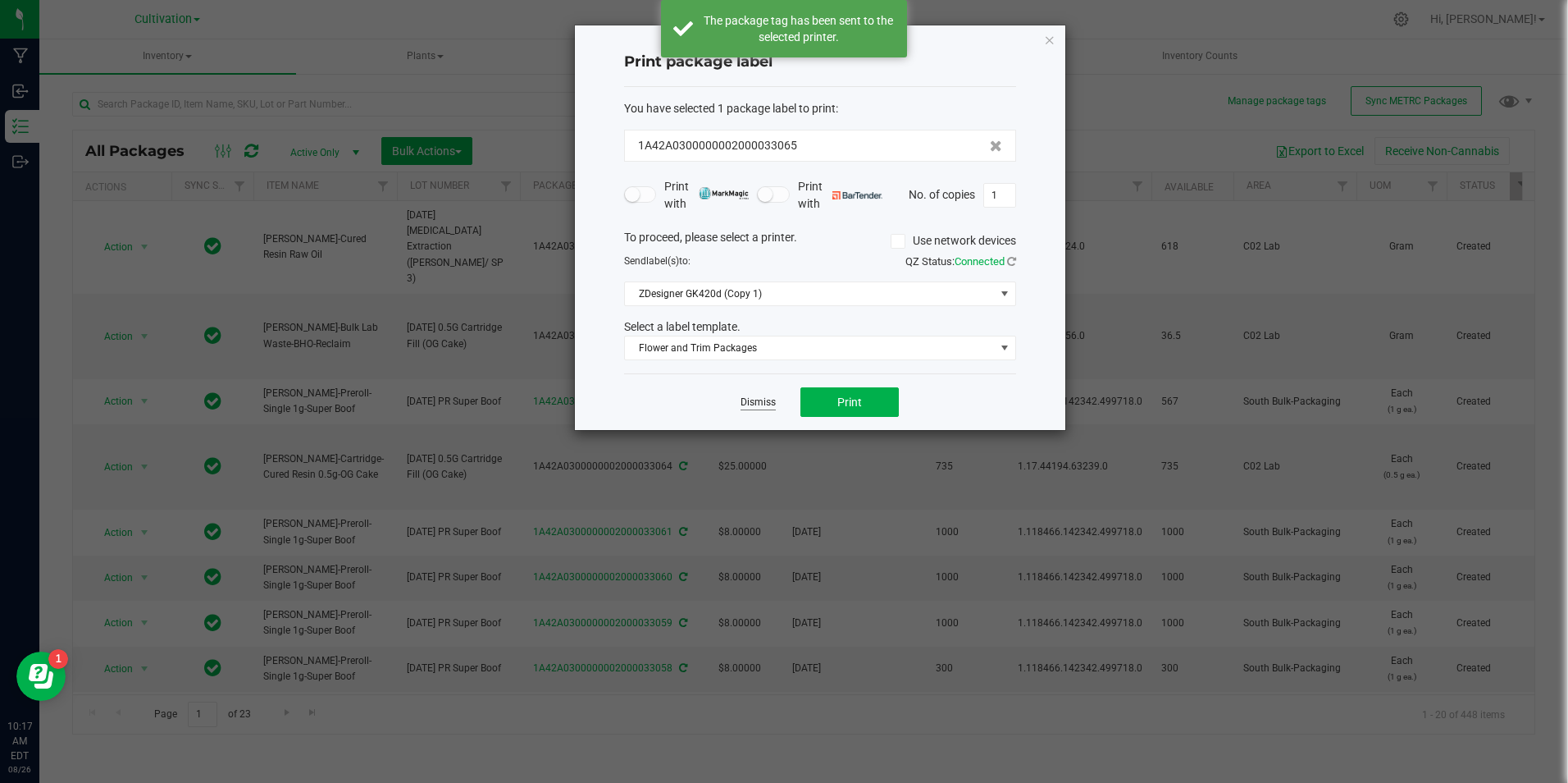
click at [770, 404] on link "Dismiss" at bounding box center [758, 402] width 36 height 14
